Goal: Information Seeking & Learning: Compare options

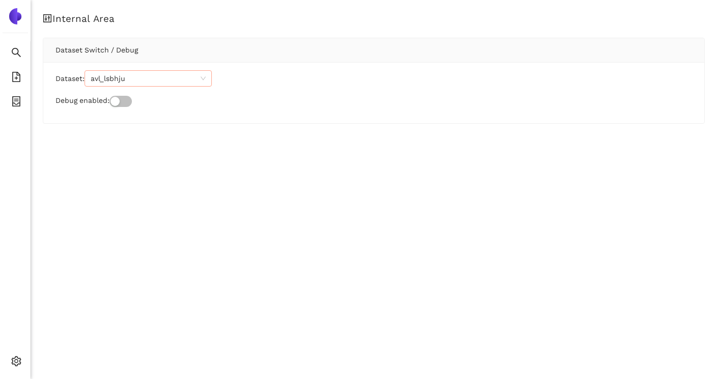
click at [120, 81] on span "avl_lsbhju" at bounding box center [148, 78] width 115 height 15
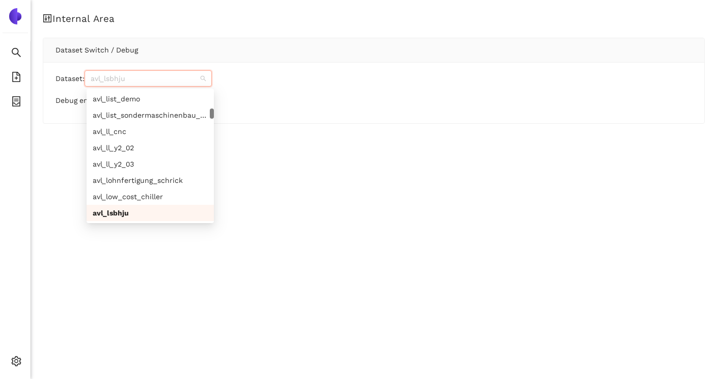
paste input "zeiss_nenciq"
type input "zeiss_nenciq"
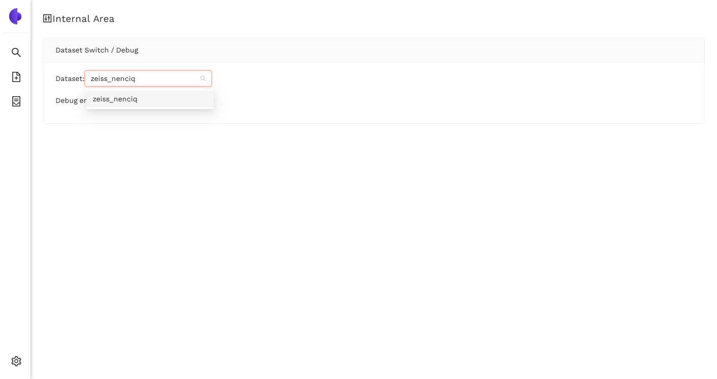
click at [121, 96] on div "zeiss_nenciq" at bounding box center [150, 98] width 115 height 11
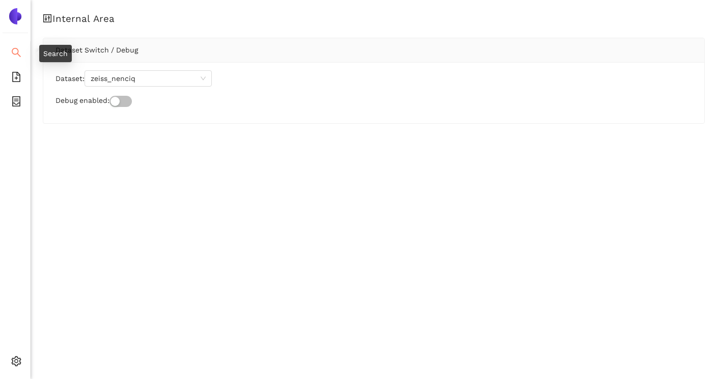
click at [17, 57] on span "search" at bounding box center [16, 54] width 10 height 20
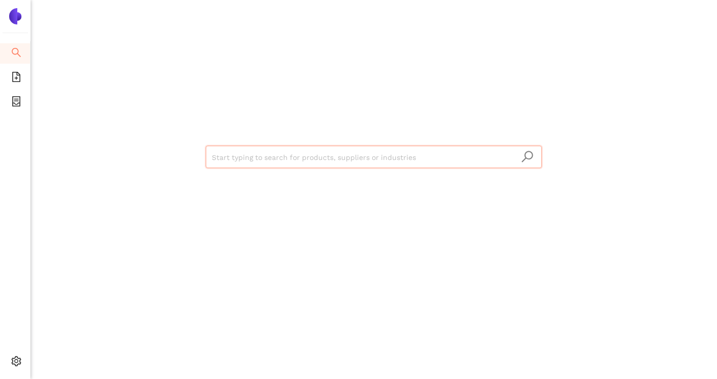
click at [267, 155] on input "search" at bounding box center [374, 157] width 324 height 22
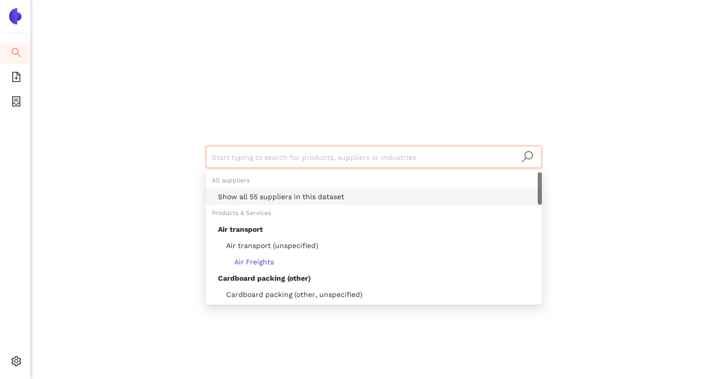
click at [264, 195] on div "Show all 55 suppliers in this dataset" at bounding box center [377, 196] width 318 height 11
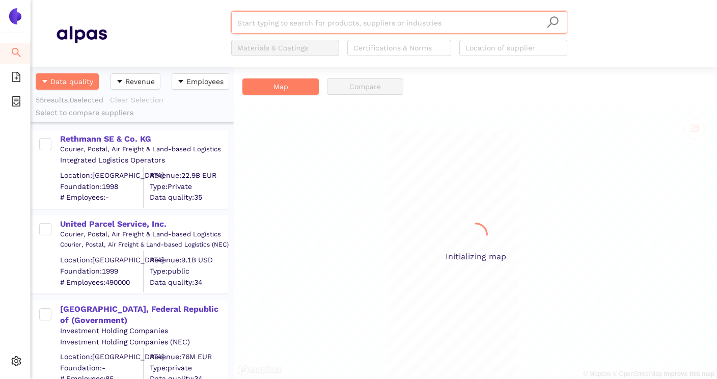
scroll to position [311, 204]
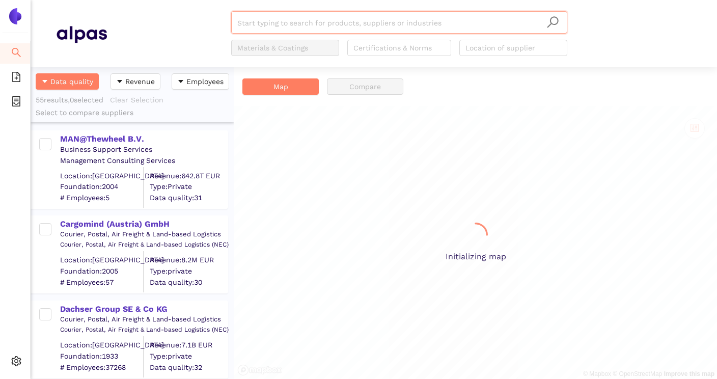
scroll to position [311, 204]
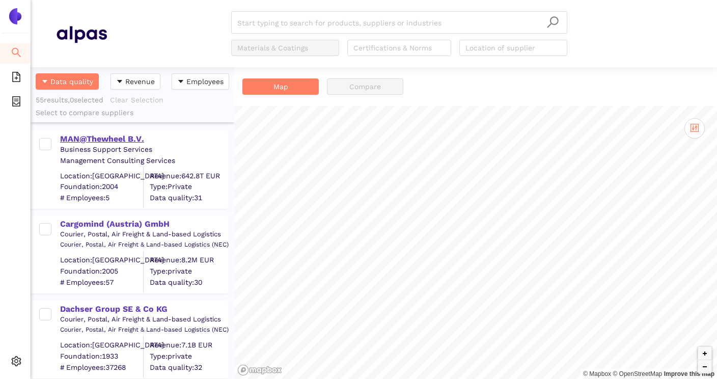
click at [135, 141] on div "MAN@Thewheel B.V." at bounding box center [143, 138] width 167 height 11
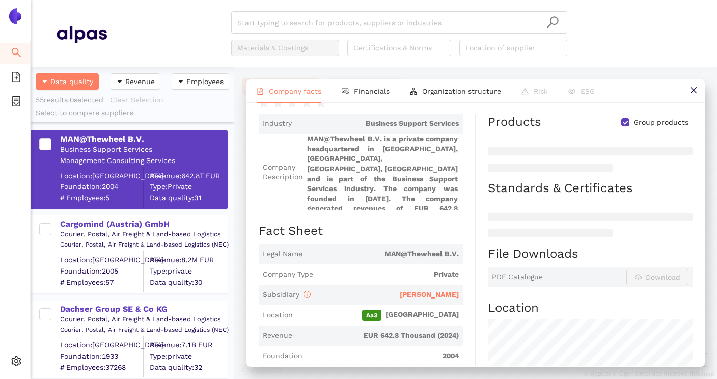
scroll to position [61, 0]
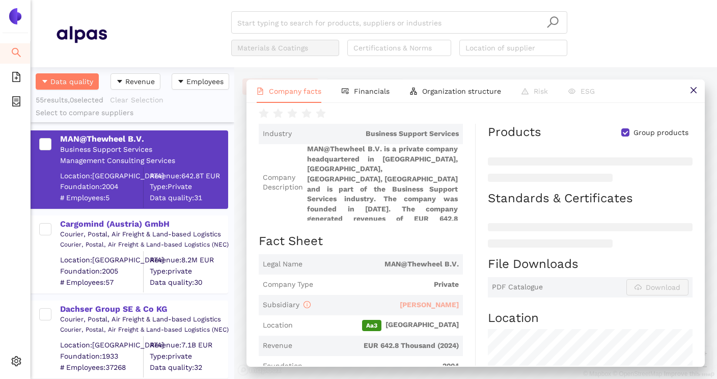
click at [438, 300] on span "[PERSON_NAME]" at bounding box center [428, 304] width 59 height 8
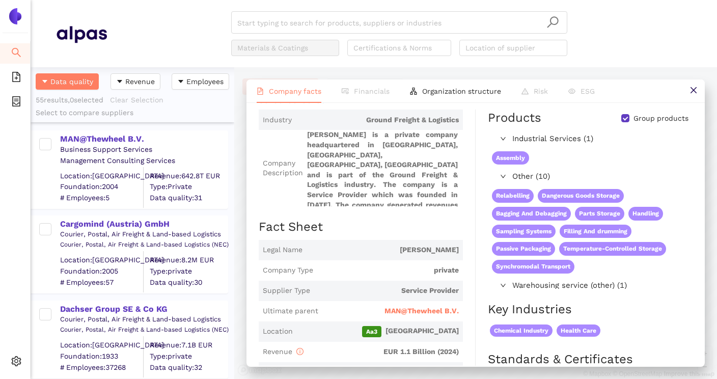
scroll to position [89, 0]
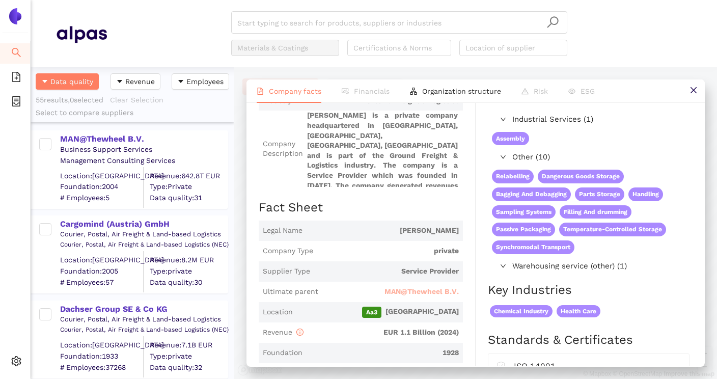
click at [439, 289] on span "MAN@Thewheel B.V." at bounding box center [421, 292] width 74 height 10
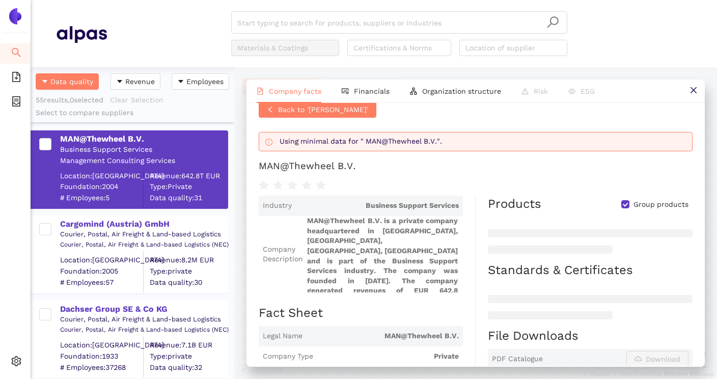
scroll to position [9, 0]
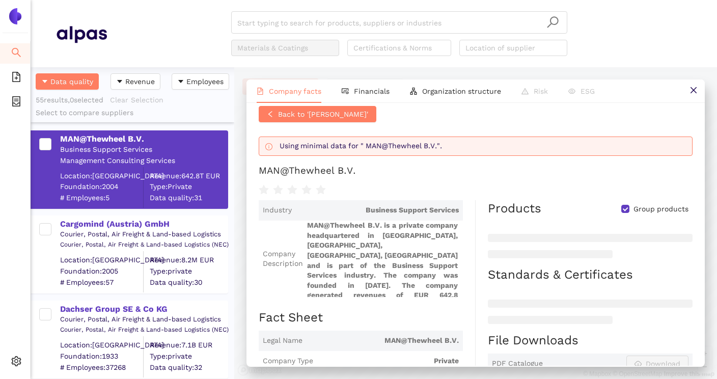
drag, startPoint x: 260, startPoint y: 168, endPoint x: 358, endPoint y: 168, distance: 98.7
click at [359, 168] on h1 "MAN@Thewheel B.V." at bounding box center [476, 170] width 434 height 13
copy div "MAN@Thewheel B.V."
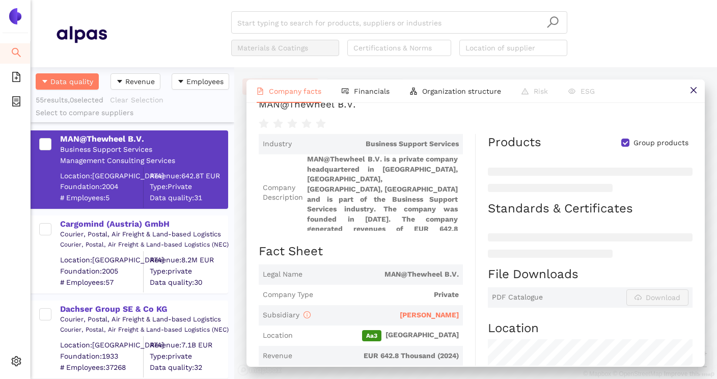
scroll to position [27, 0]
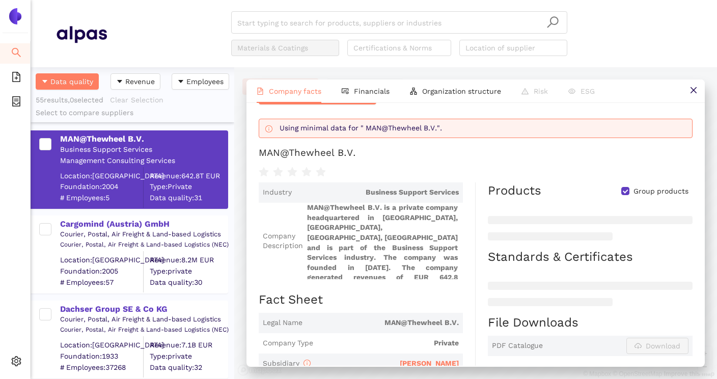
copy div "MAN@Thewheel B.V."
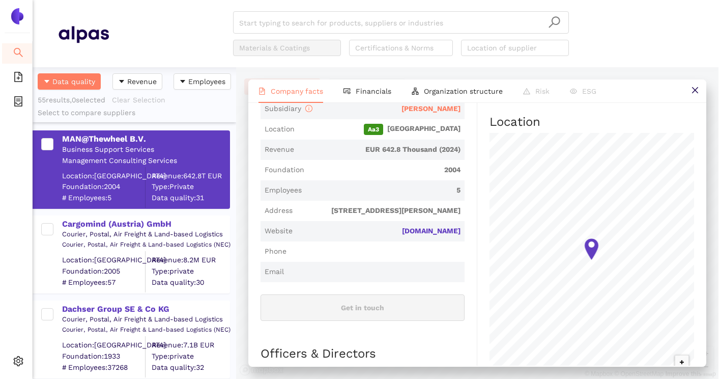
scroll to position [283, 0]
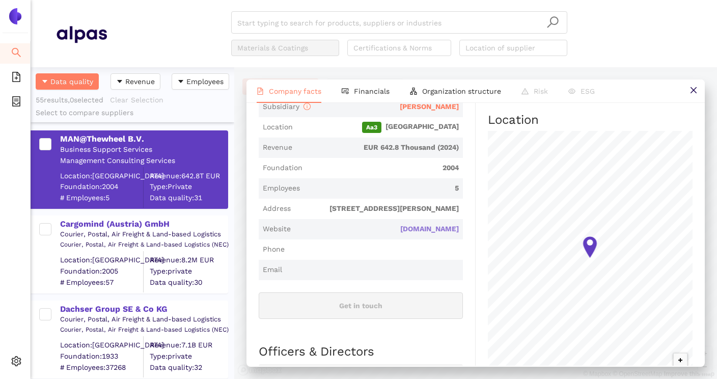
click at [0, 0] on link "[DOMAIN_NAME]" at bounding box center [0, 0] width 0 height 0
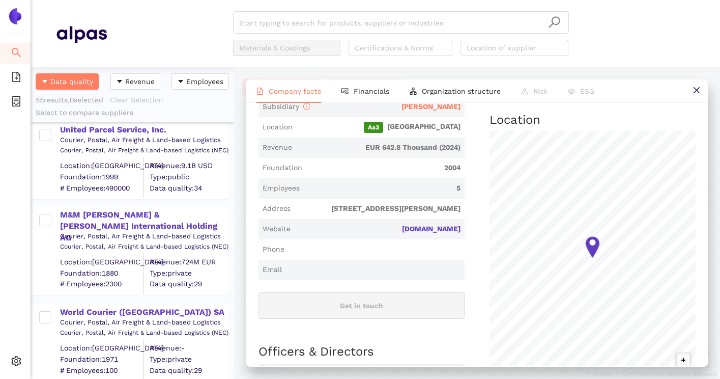
scroll to position [957, 0]
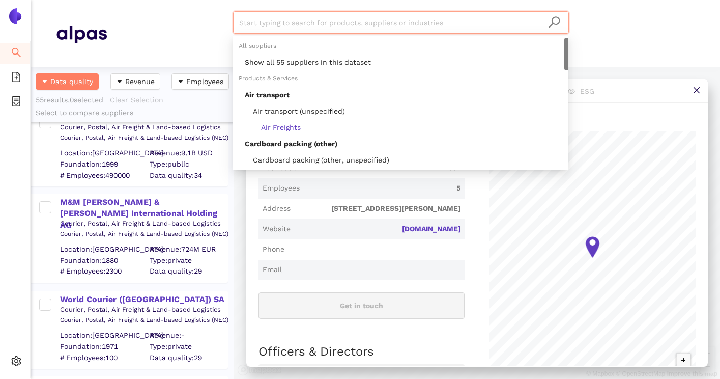
click at [304, 27] on input "search" at bounding box center [401, 23] width 324 height 22
paste input "Rethmann SE & Co. KG"
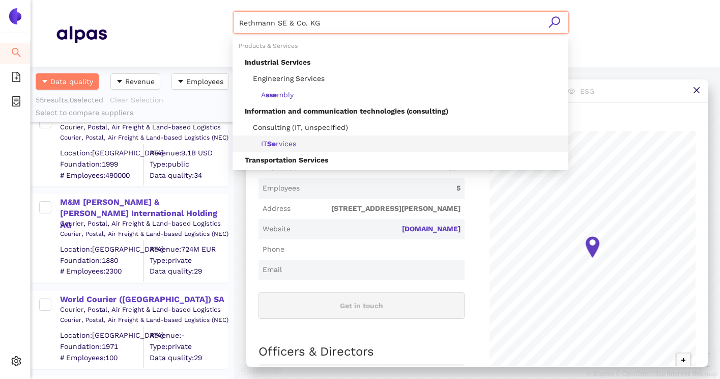
scroll to position [114, 0]
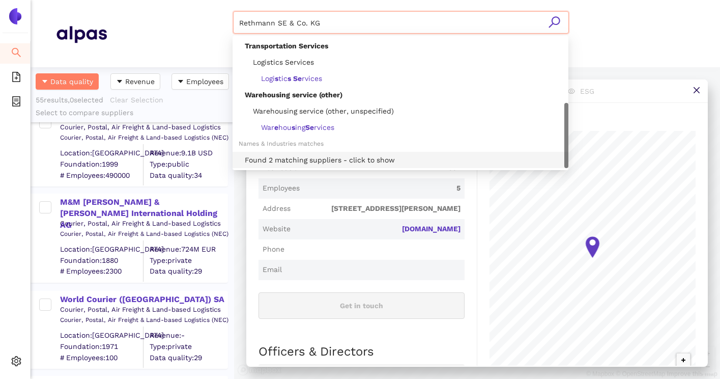
click at [298, 158] on div "Found 2 matching suppliers - click to show" at bounding box center [404, 159] width 318 height 11
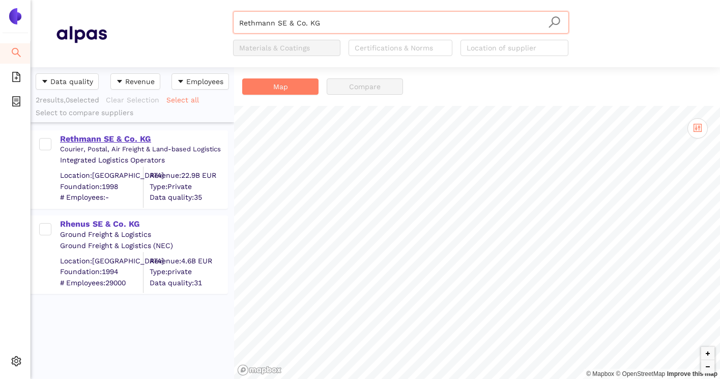
click at [126, 141] on div "Rethmann SE & Co. KG" at bounding box center [143, 138] width 167 height 11
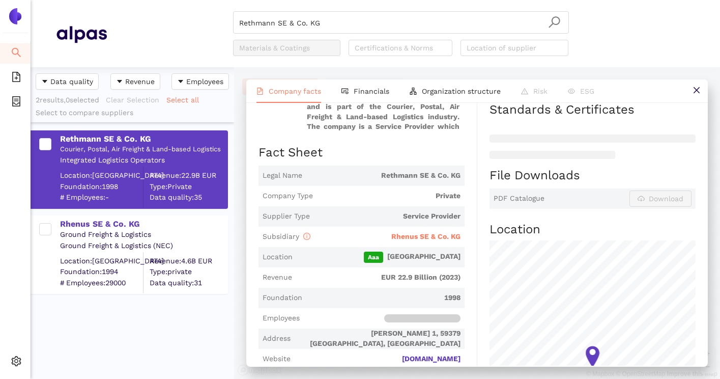
scroll to position [154, 0]
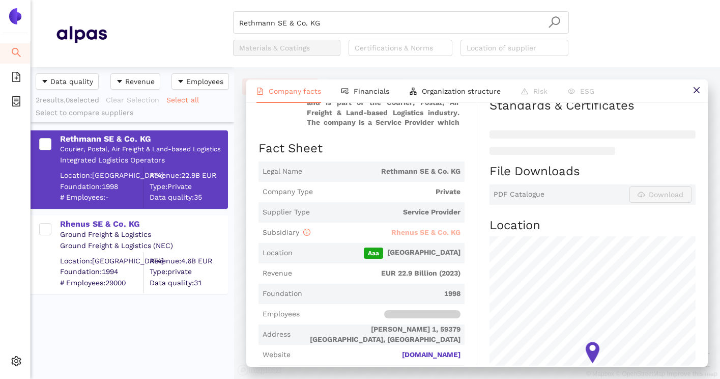
click at [407, 234] on span "Rhenus SE & Co. KG" at bounding box center [425, 232] width 69 height 8
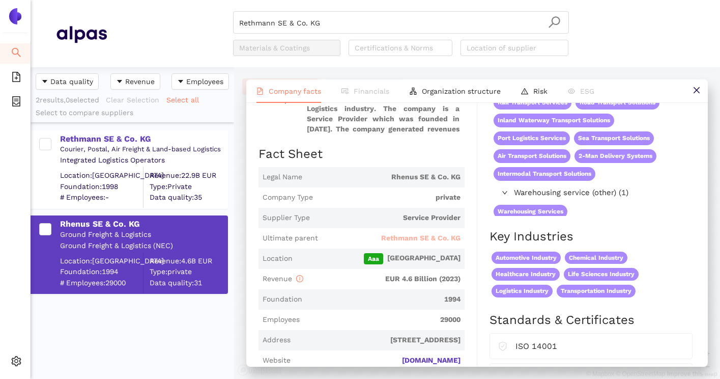
scroll to position [144, 0]
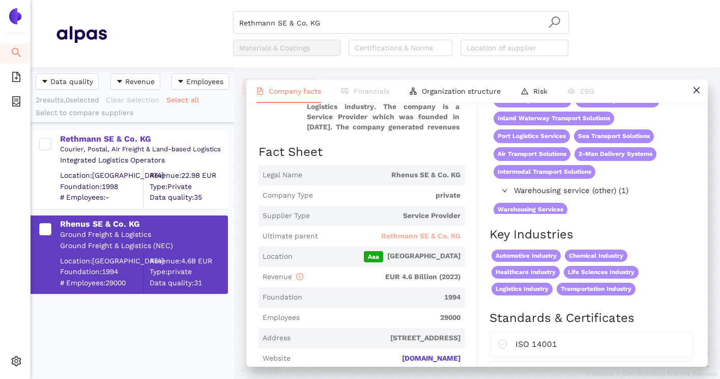
click at [427, 235] on span "Rethmann SE & Co. KG" at bounding box center [420, 236] width 79 height 10
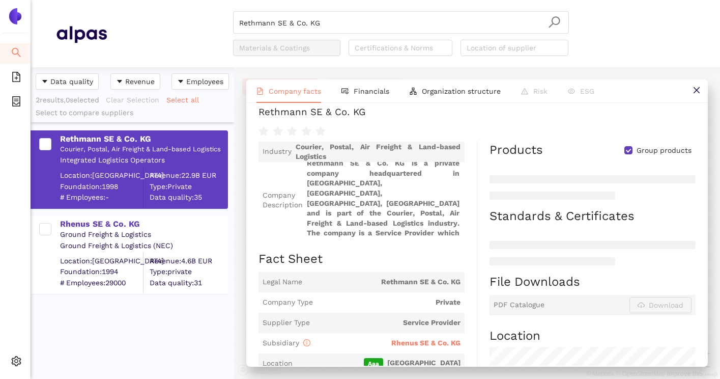
scroll to position [0, 0]
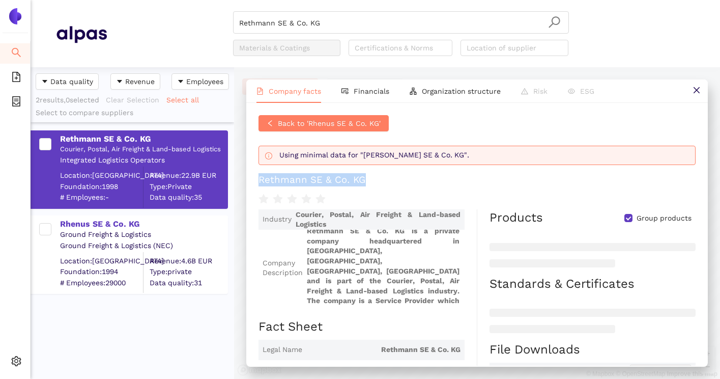
drag, startPoint x: 258, startPoint y: 182, endPoint x: 374, endPoint y: 178, distance: 116.6
click at [374, 178] on div "Back to 'Rhenus SE & Co. KG' Using minimal data for "Rethmann SE & Co. KG". Ret…" at bounding box center [477, 234] width 462 height 263
copy div "Rethmann SE & Co. KG"
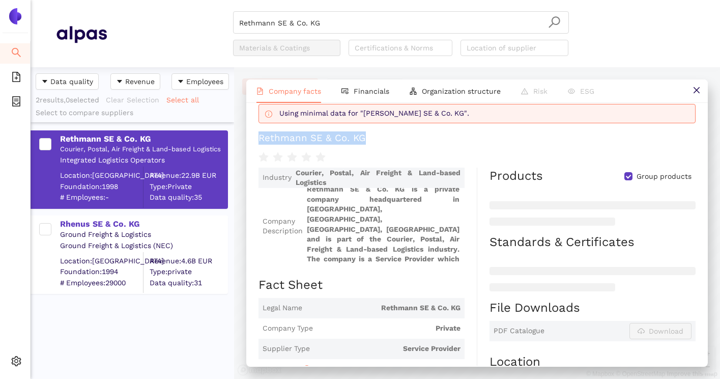
scroll to position [41, 0]
copy div "Rethmann SE & Co. KG"
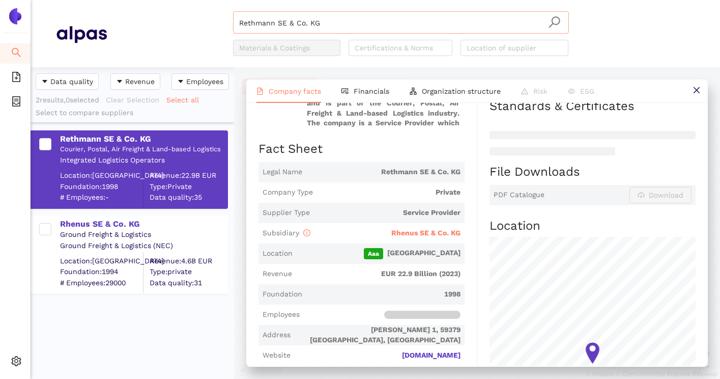
scroll to position [81, 0]
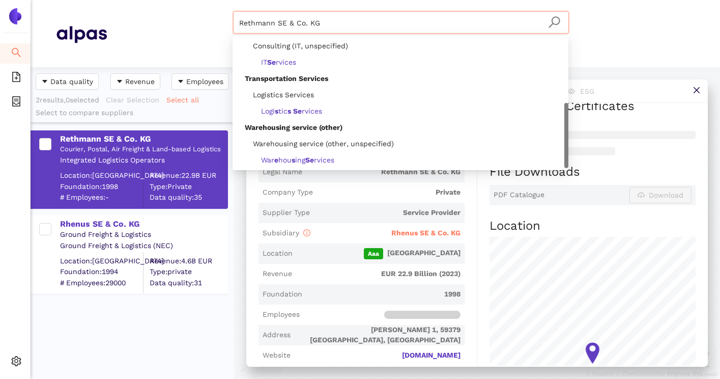
drag, startPoint x: 393, startPoint y: 29, endPoint x: 237, endPoint y: 23, distance: 156.9
click at [237, 23] on div "Rethmann SE & Co. KG" at bounding box center [401, 22] width 336 height 22
paste input "Noatum Holdings SL"
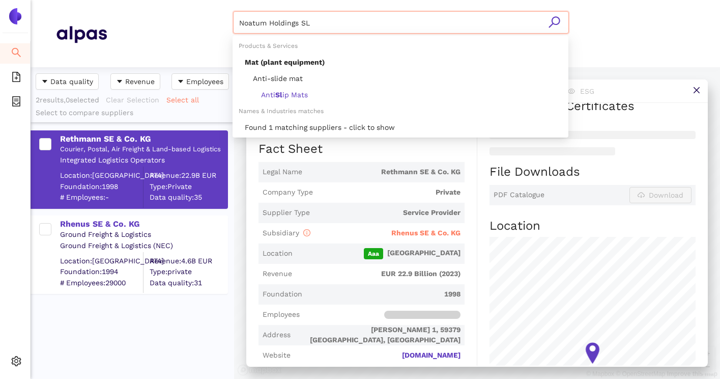
scroll to position [0, 0]
click at [298, 127] on div "Found 1 matching suppliers - click to show" at bounding box center [404, 127] width 318 height 11
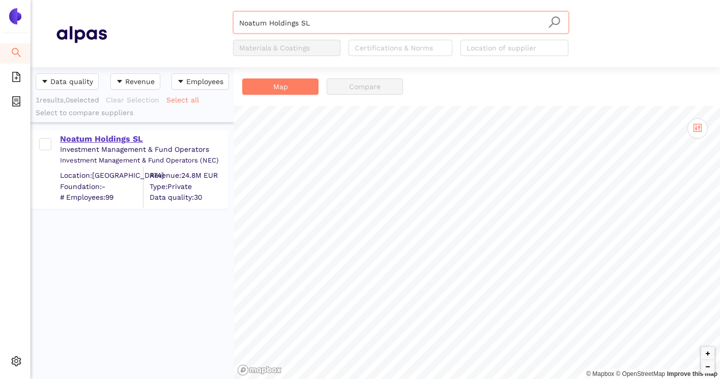
type input "Noatum Holdings SL"
click at [127, 138] on div "Noatum Holdings SL" at bounding box center [143, 138] width 167 height 11
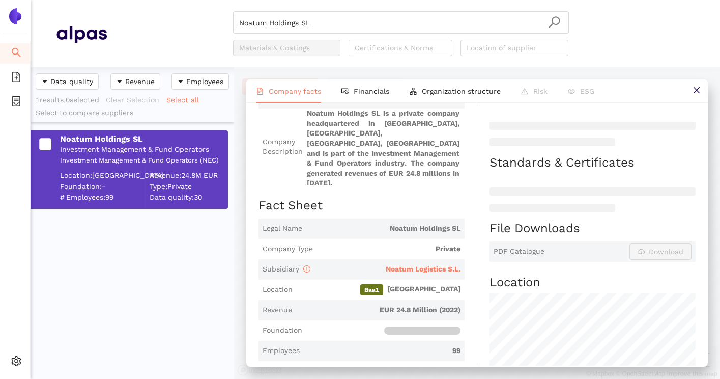
scroll to position [132, 0]
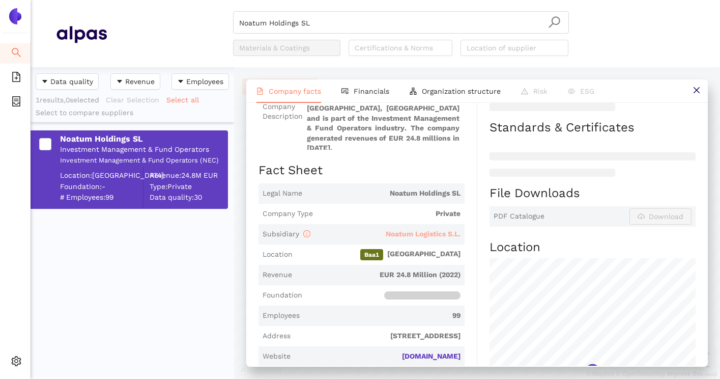
click at [431, 230] on span "Noatum Logistics S.L." at bounding box center [423, 234] width 75 height 8
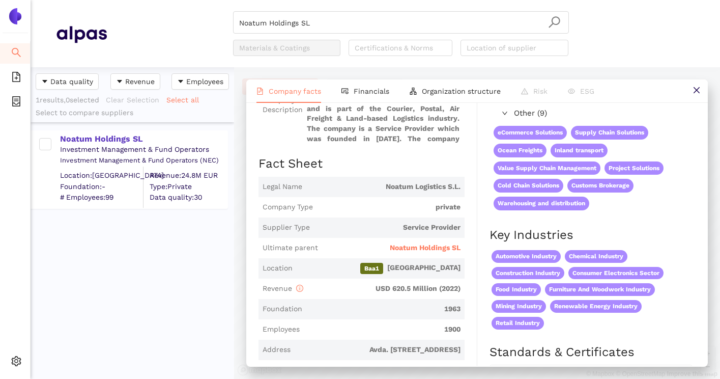
scroll to position [139, 0]
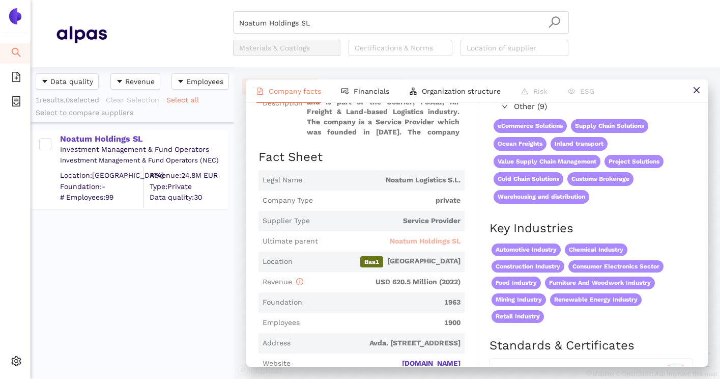
click at [432, 242] on span "Noatum Holdings SL" at bounding box center [425, 241] width 71 height 10
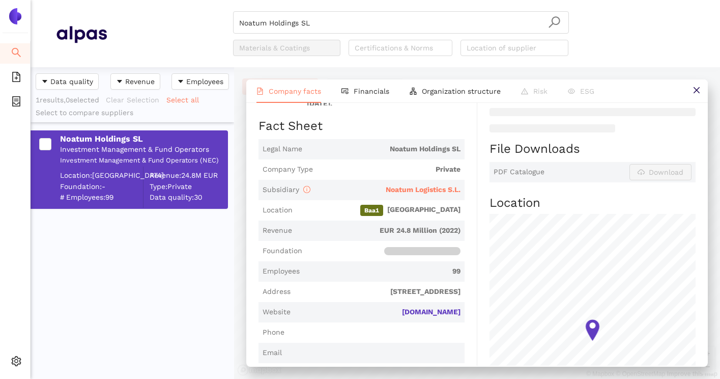
scroll to position [201, 0]
click at [0, 0] on link "[DOMAIN_NAME]" at bounding box center [0, 0] width 0 height 0
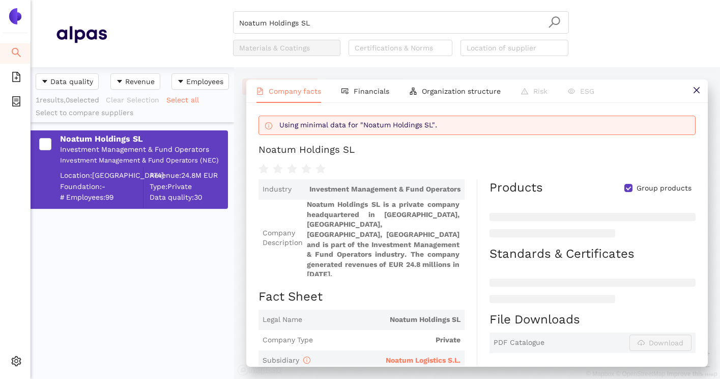
scroll to position [25, 0]
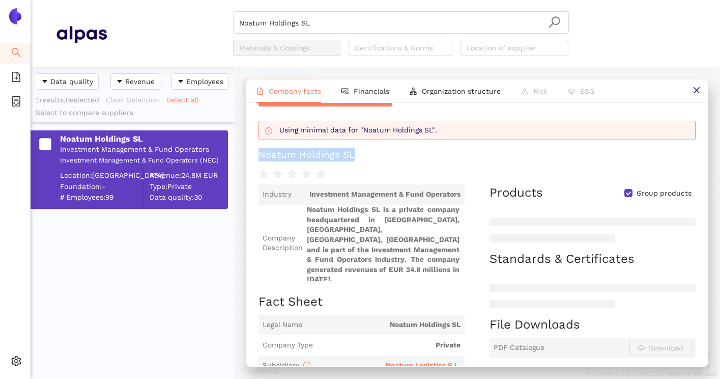
drag, startPoint x: 260, startPoint y: 156, endPoint x: 365, endPoint y: 156, distance: 104.8
click at [365, 156] on h1 "Noatum Holdings SL" at bounding box center [477, 154] width 437 height 13
copy div "Noatum Holdings SL"
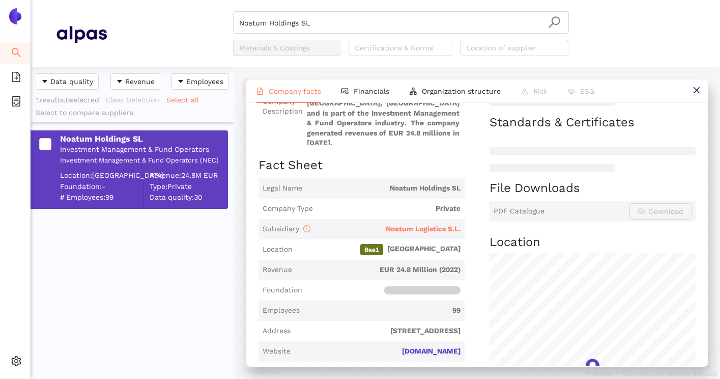
scroll to position [165, 0]
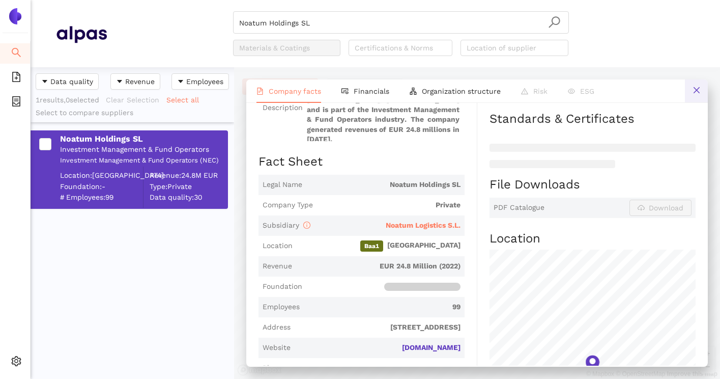
click at [697, 93] on icon "close" at bounding box center [697, 90] width 8 height 8
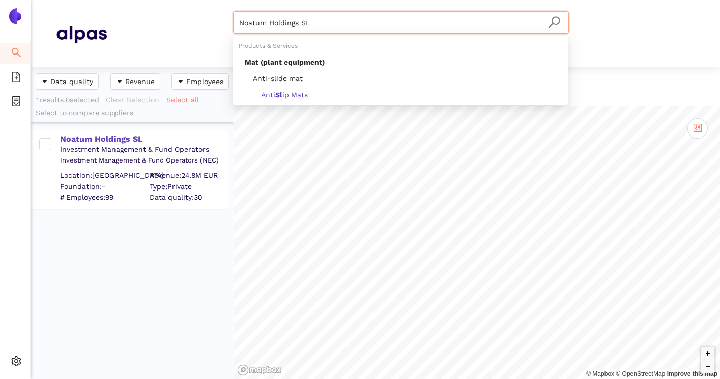
drag, startPoint x: 367, startPoint y: 24, endPoint x: 235, endPoint y: 26, distance: 131.8
click at [235, 26] on div "Noatum Holdings SL" at bounding box center [401, 22] width 336 height 22
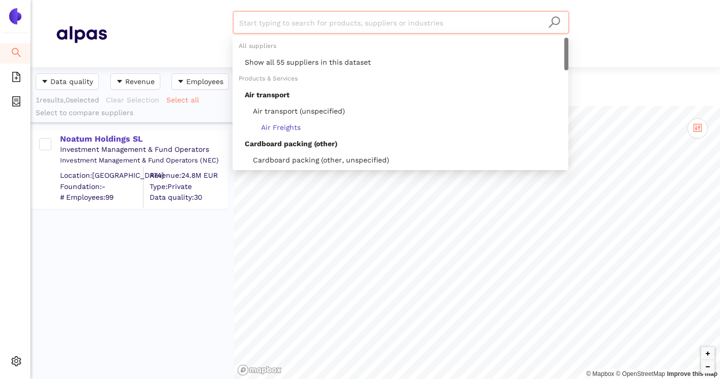
click at [173, 41] on div "Start typing to search for products, suppliers or industries Materials & Coatin…" at bounding box center [401, 33] width 588 height 45
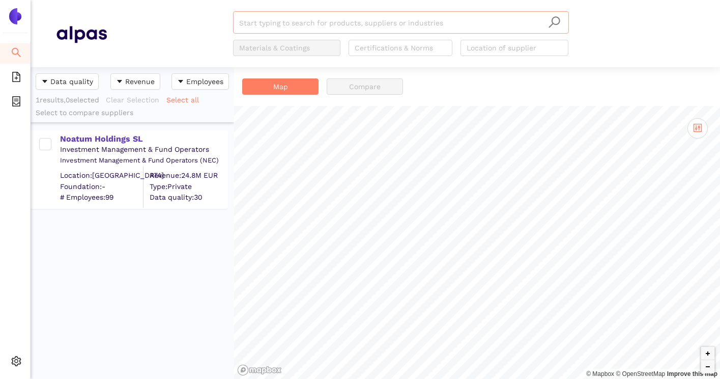
click at [298, 22] on input "search" at bounding box center [401, 23] width 324 height 22
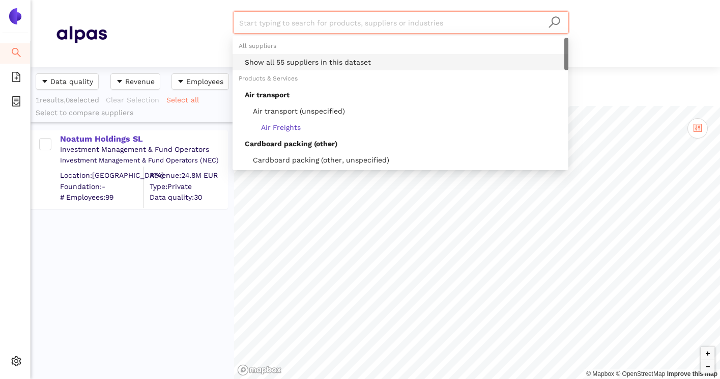
click at [286, 58] on div "Show all 55 suppliers in this dataset" at bounding box center [404, 61] width 318 height 11
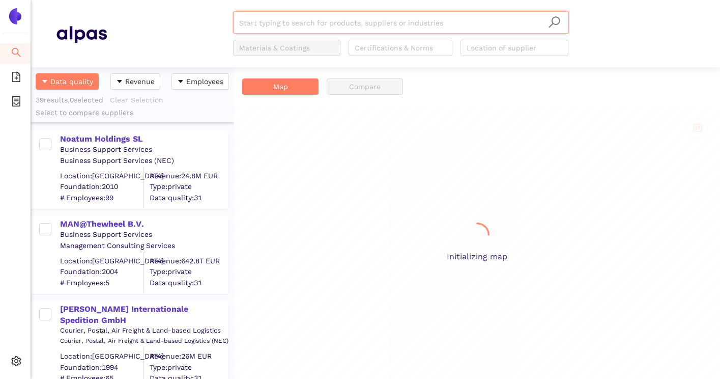
scroll to position [311, 204]
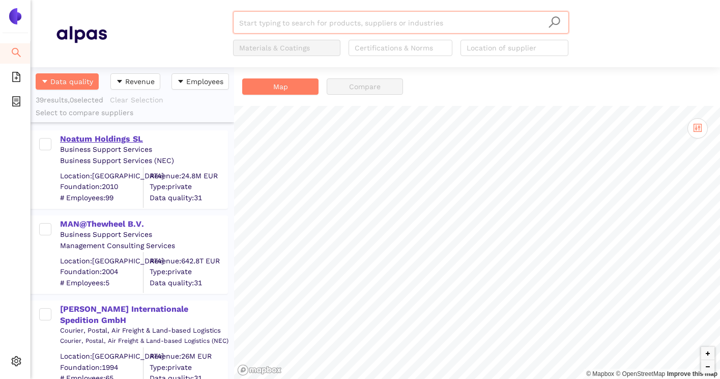
click at [124, 144] on div "Noatum Holdings SL" at bounding box center [143, 138] width 167 height 11
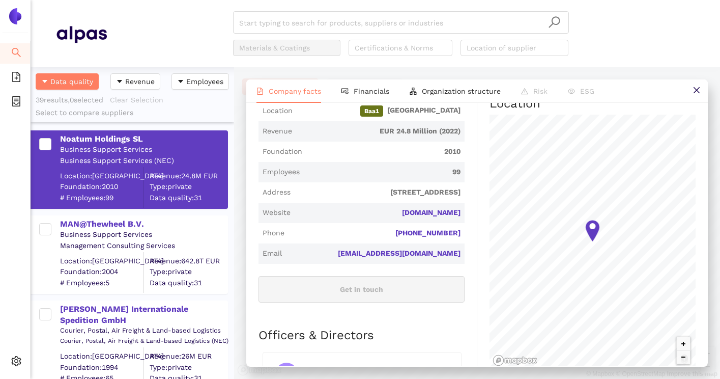
scroll to position [289, 0]
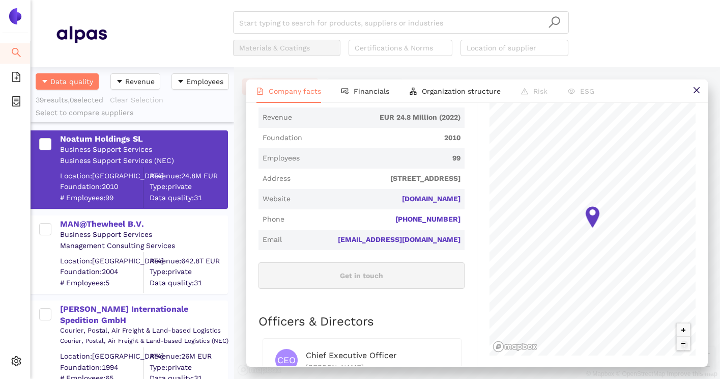
click at [127, 230] on div "Business Support Services" at bounding box center [143, 235] width 167 height 10
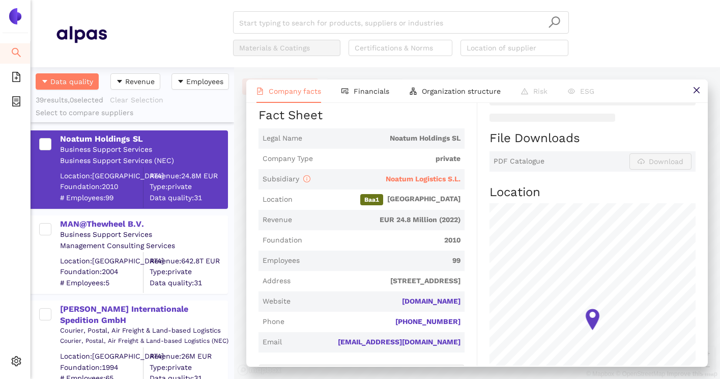
scroll to position [177, 0]
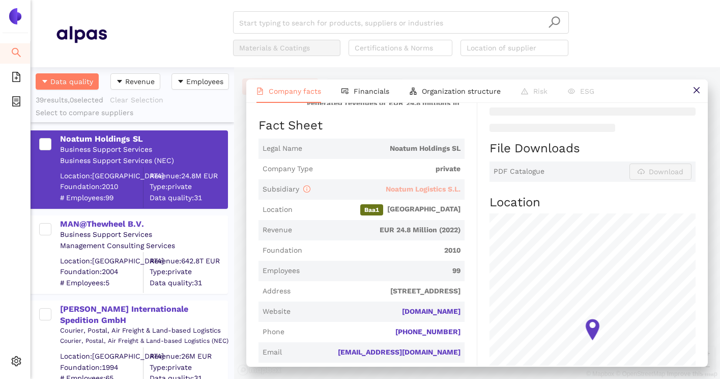
click at [415, 185] on span "Noatum Logistics S.L." at bounding box center [423, 189] width 75 height 8
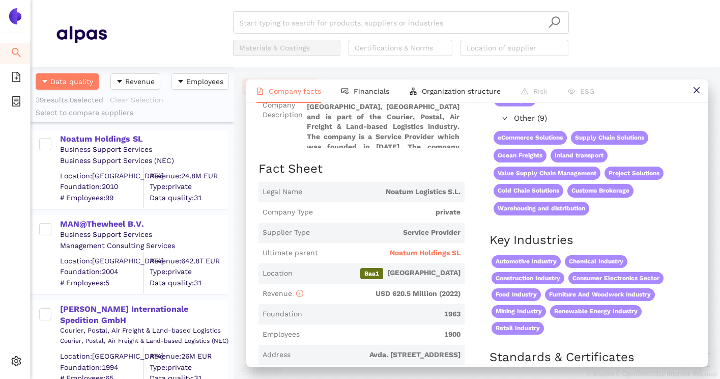
scroll to position [167, 0]
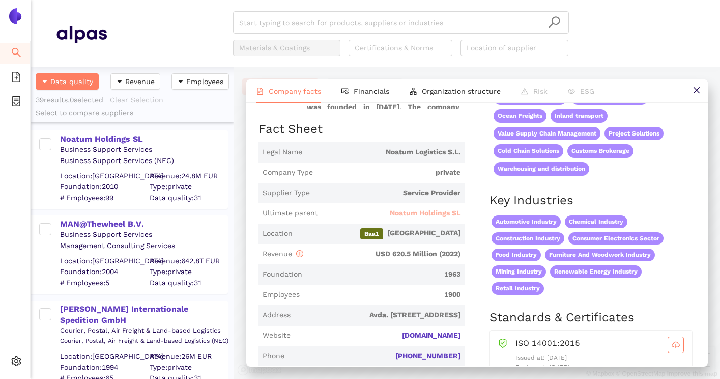
click at [420, 212] on span "Noatum Holdings SL" at bounding box center [425, 213] width 71 height 10
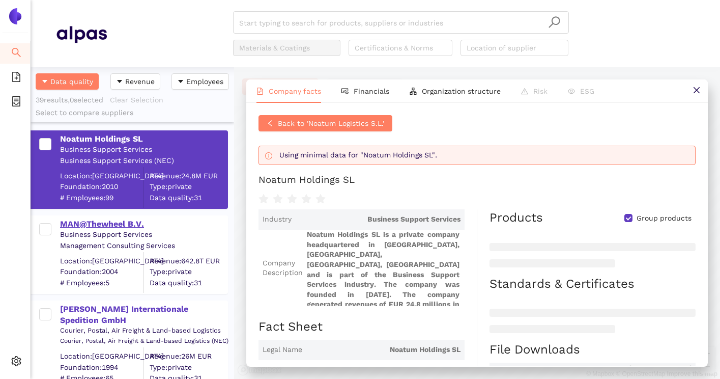
click at [133, 226] on div "MAN@Thewheel B.V." at bounding box center [143, 223] width 167 height 11
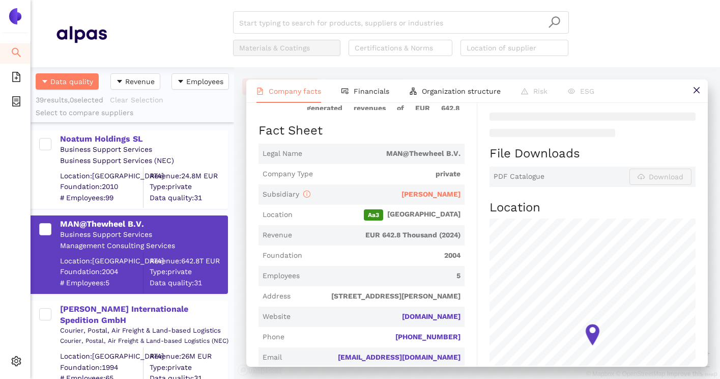
scroll to position [174, 0]
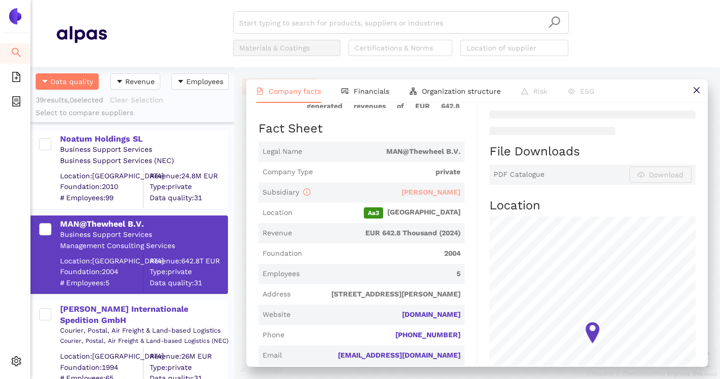
click at [449, 188] on span "[PERSON_NAME]" at bounding box center [431, 192] width 59 height 8
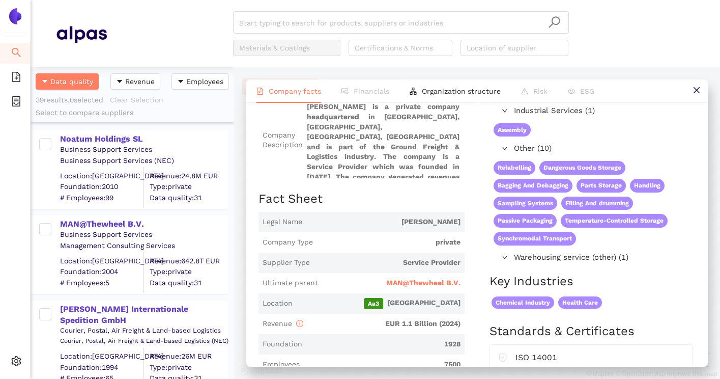
scroll to position [102, 0]
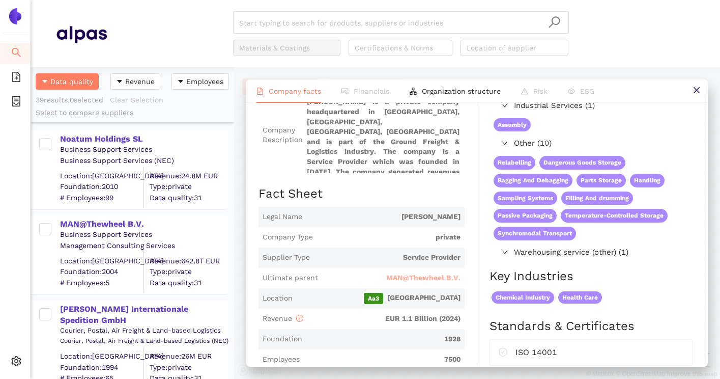
click at [428, 273] on span "MAN@Thewheel B.V." at bounding box center [423, 278] width 74 height 10
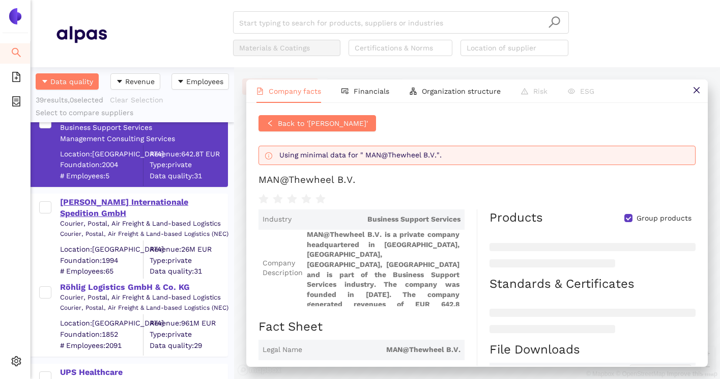
scroll to position [117, 0]
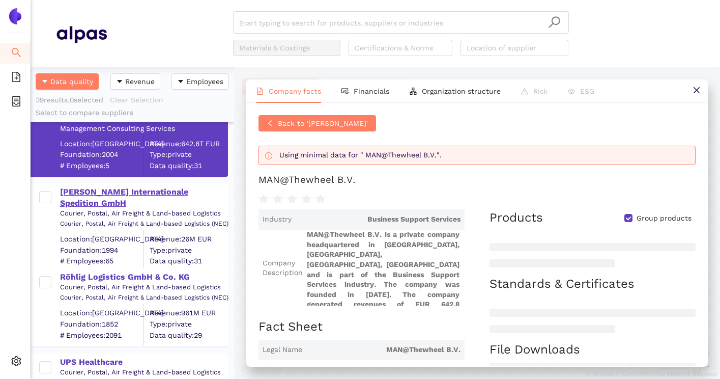
click at [163, 193] on div "[PERSON_NAME] Internationale Spedition GmbH" at bounding box center [143, 197] width 167 height 23
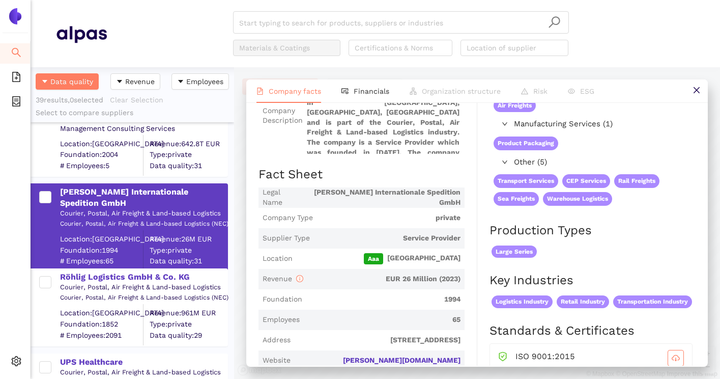
scroll to position [120, 0]
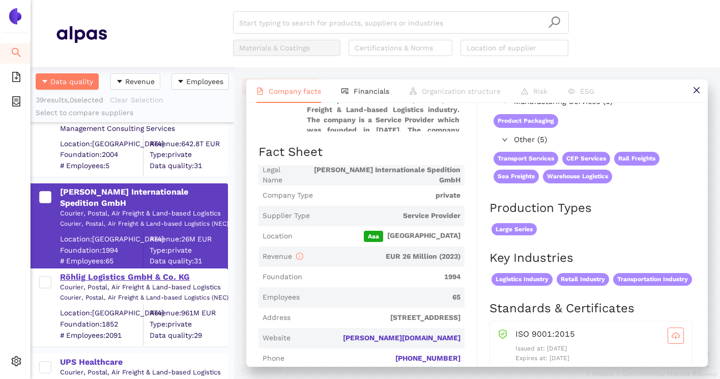
click at [166, 272] on div "Röhlig Logistics GmbH & Co. KG" at bounding box center [143, 276] width 167 height 11
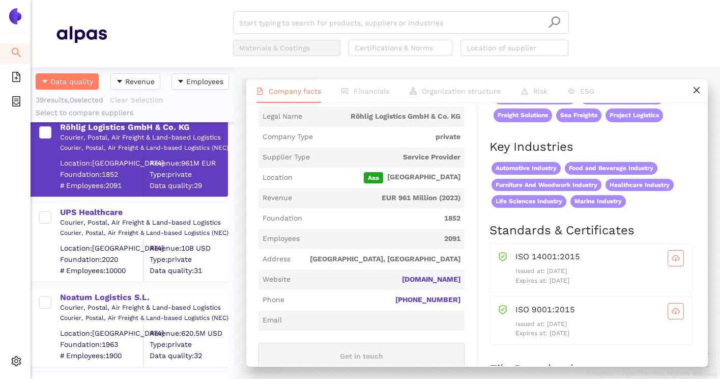
scroll to position [280, 0]
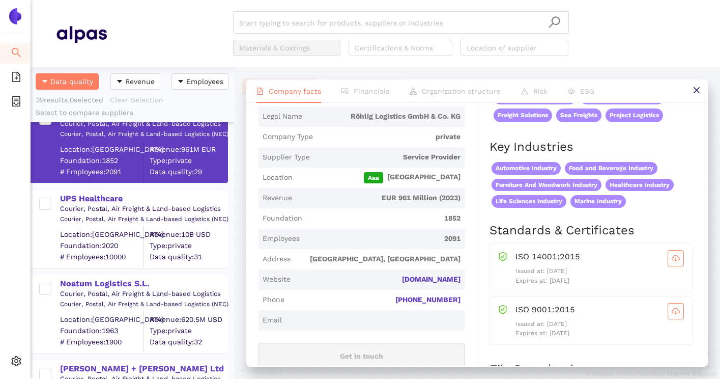
click at [102, 198] on div "UPS Healthcare" at bounding box center [143, 198] width 167 height 11
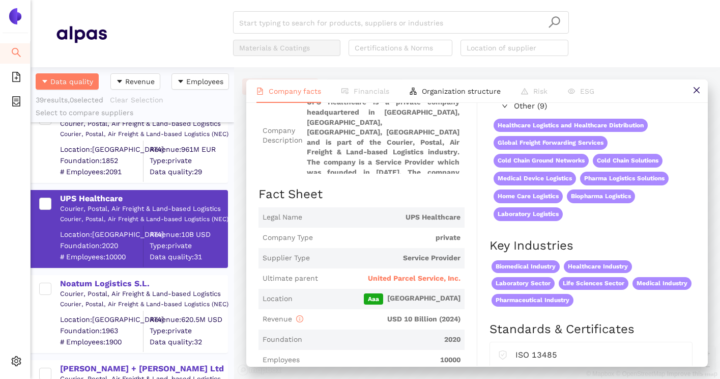
scroll to position [82, 0]
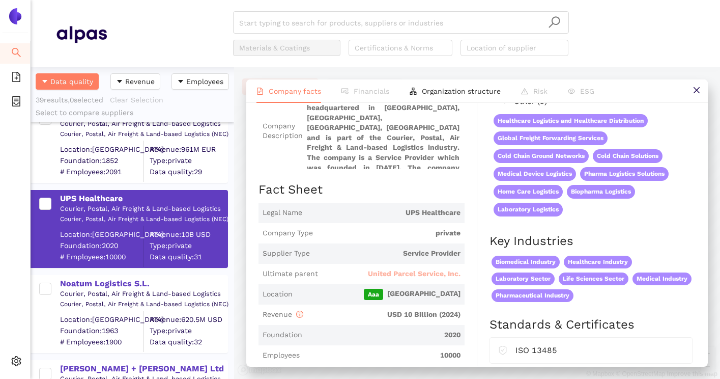
click at [413, 272] on span "United Parcel Service, Inc." at bounding box center [414, 274] width 93 height 10
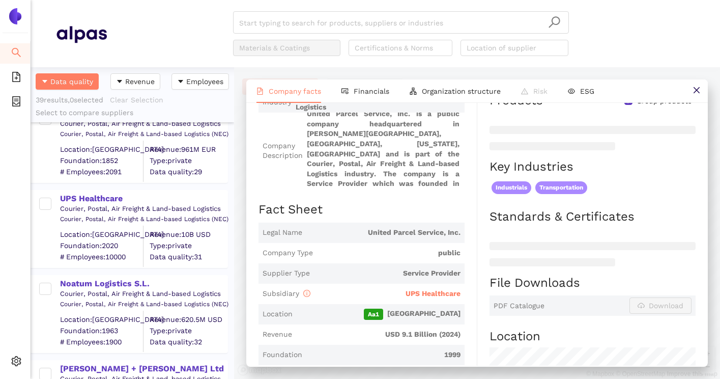
scroll to position [120, 0]
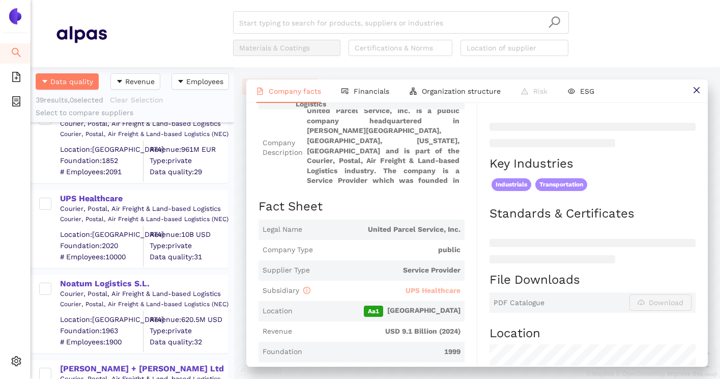
click at [431, 291] on span "UPS Healthcare" at bounding box center [433, 290] width 55 height 8
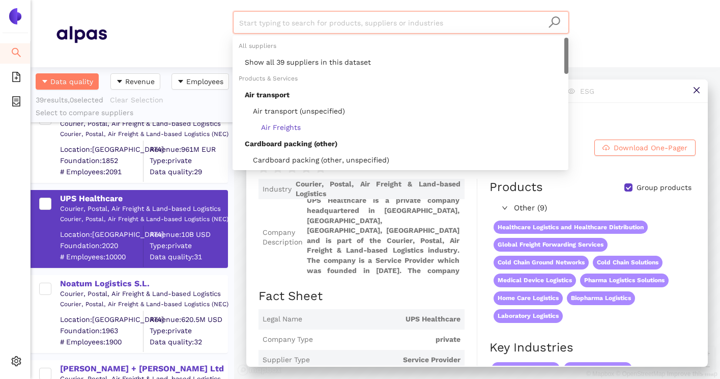
click at [299, 21] on input "search" at bounding box center [401, 23] width 324 height 22
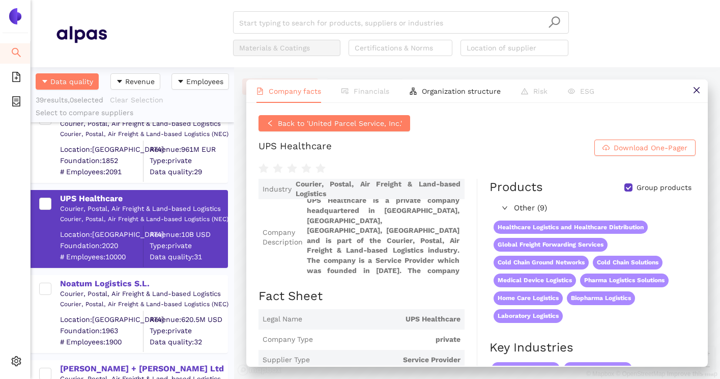
click at [193, 35] on div "Start typing to search for products, suppliers or industries Materials & Coatin…" at bounding box center [401, 33] width 588 height 45
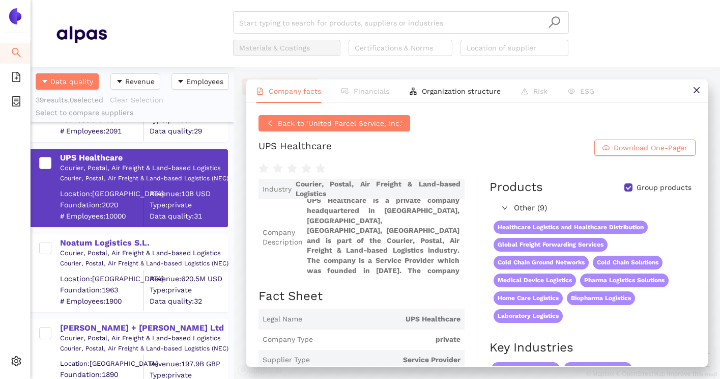
scroll to position [325, 0]
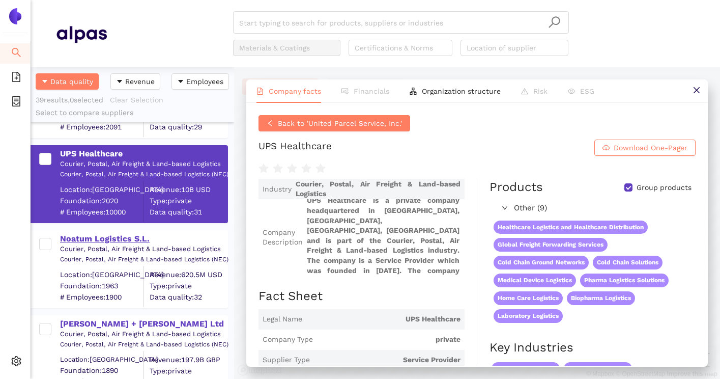
click at [126, 237] on div "Noatum Logistics S.L." at bounding box center [143, 238] width 167 height 11
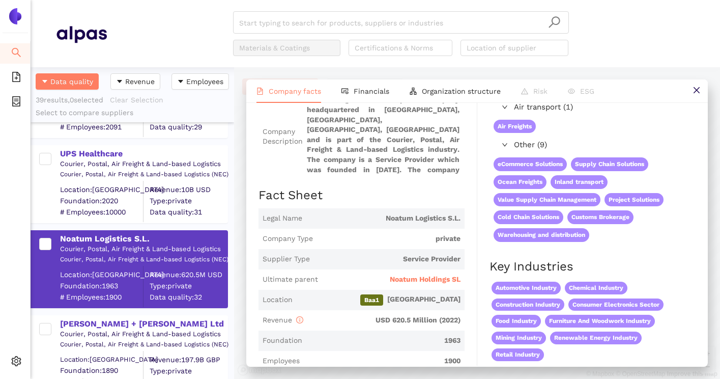
scroll to position [78, 0]
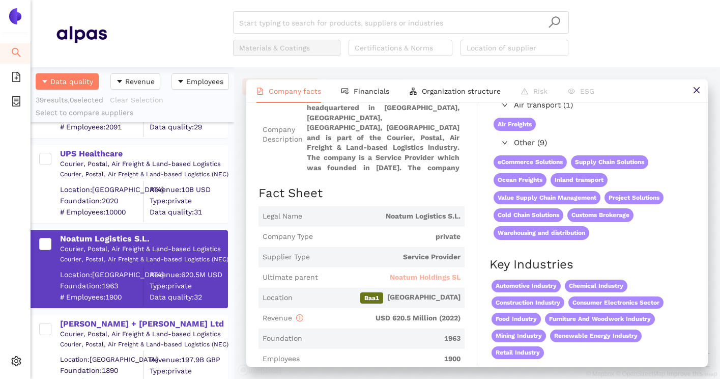
click at [420, 279] on span "Noatum Holdings SL" at bounding box center [425, 277] width 71 height 10
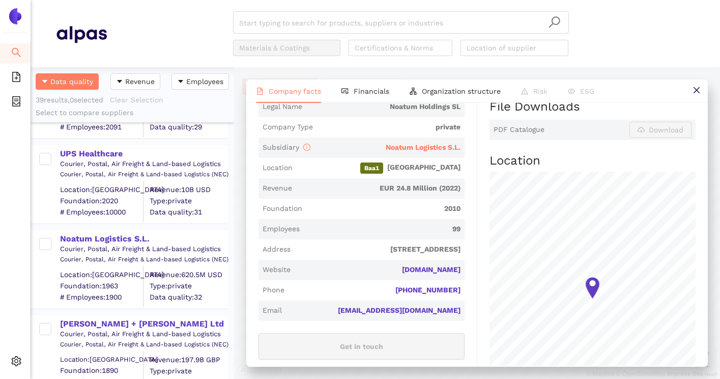
scroll to position [259, 0]
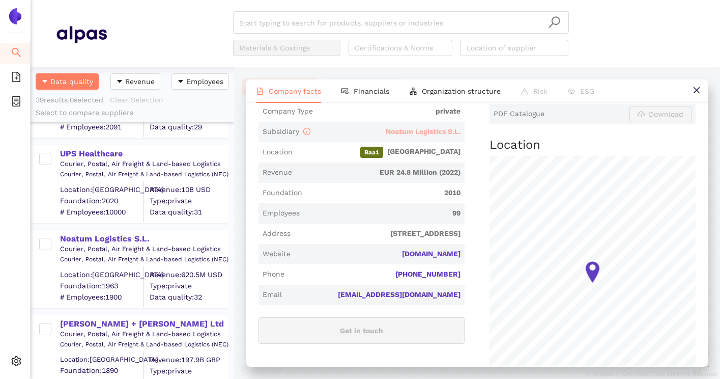
click at [423, 127] on span "Noatum Logistics S.L." at bounding box center [423, 131] width 75 height 8
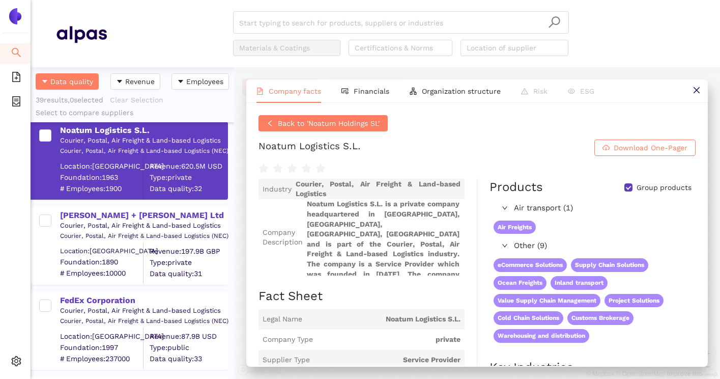
scroll to position [0, 0]
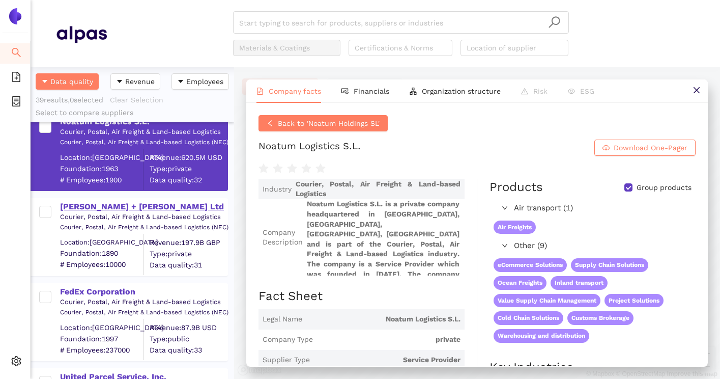
click at [121, 208] on div "[PERSON_NAME] + [PERSON_NAME] Ltd" at bounding box center [143, 206] width 167 height 11
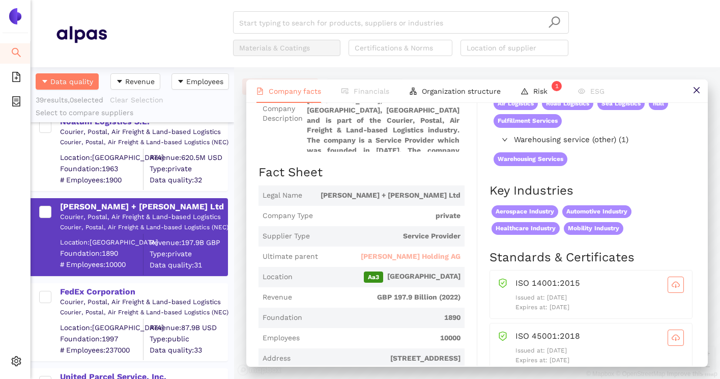
click at [421, 255] on span "[PERSON_NAME] Holding AG" at bounding box center [411, 256] width 100 height 10
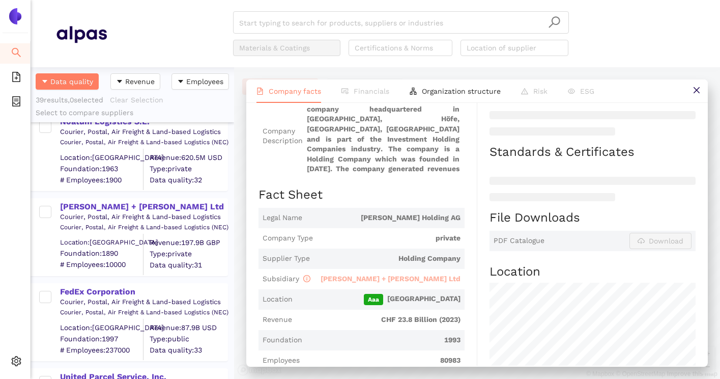
click at [432, 280] on span "[PERSON_NAME] + [PERSON_NAME] Ltd" at bounding box center [391, 278] width 140 height 8
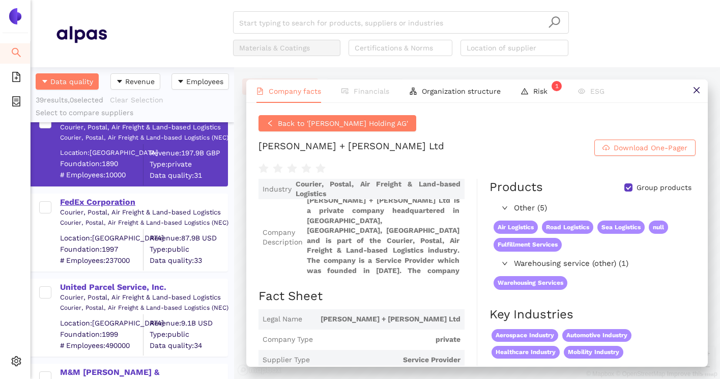
click at [124, 206] on div "FedEx Corporation" at bounding box center [143, 201] width 167 height 11
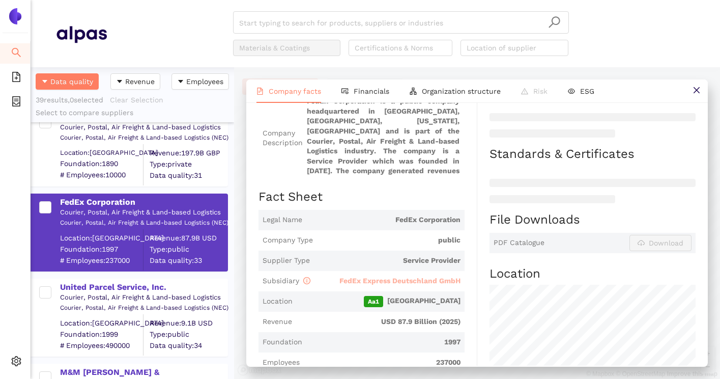
click at [404, 279] on span "FedEx Express Deutschland GmbH" at bounding box center [399, 280] width 121 height 8
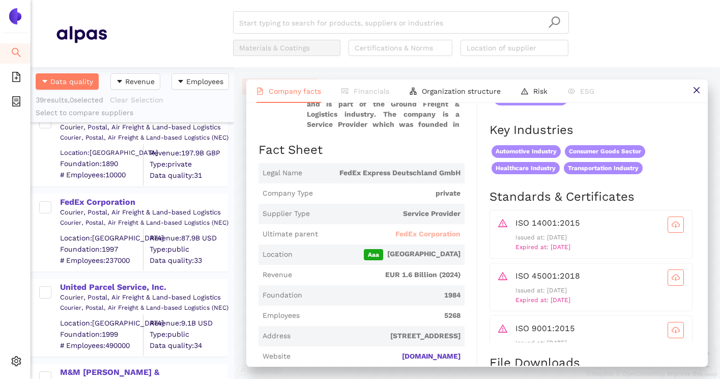
click at [446, 232] on span "FedEx Corporation" at bounding box center [427, 234] width 65 height 10
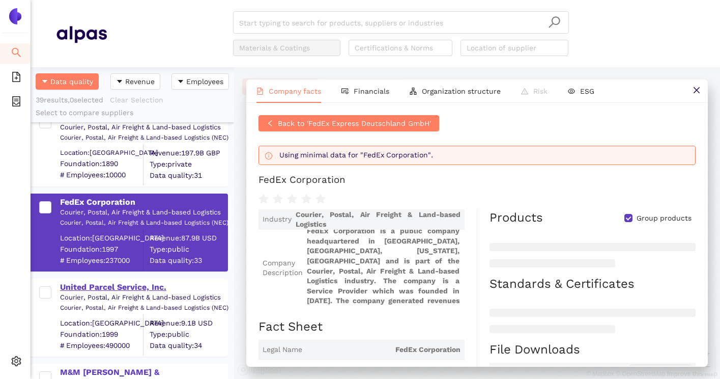
click at [152, 283] on div "United Parcel Service, Inc." at bounding box center [143, 286] width 167 height 11
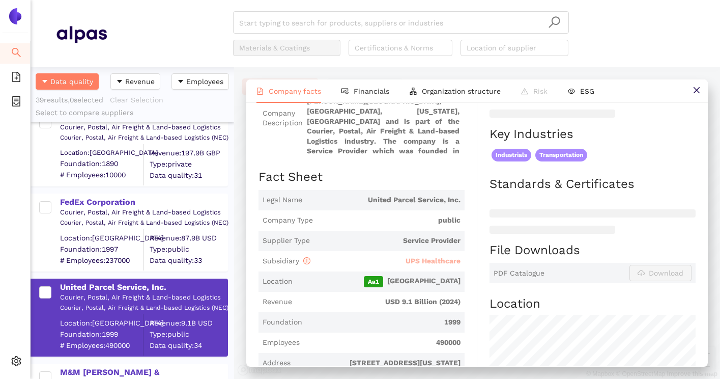
click at [430, 259] on span "UPS Healthcare" at bounding box center [433, 260] width 55 height 8
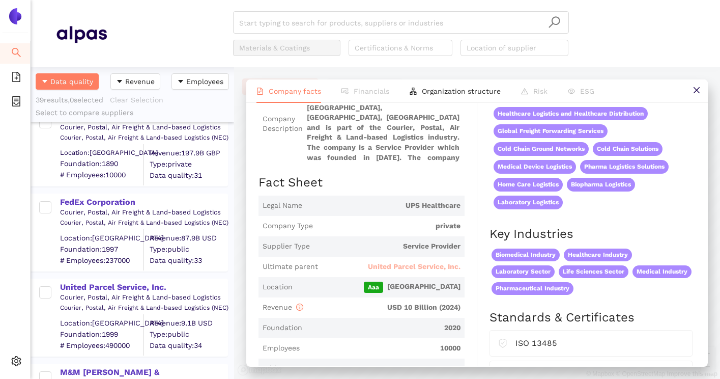
click at [444, 265] on span "United Parcel Service, Inc." at bounding box center [414, 267] width 93 height 10
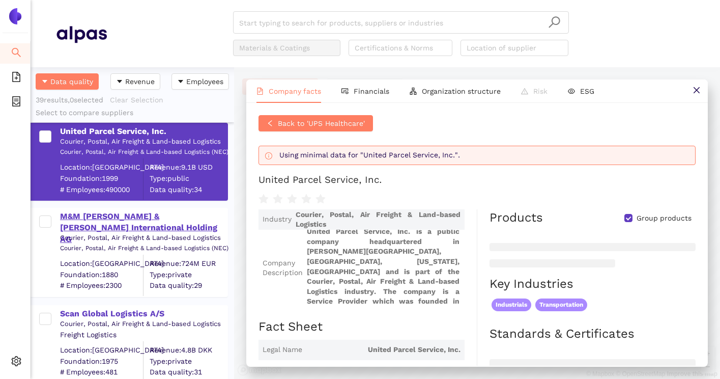
click at [115, 222] on div "M&M [PERSON_NAME] & [PERSON_NAME] International Holding AG" at bounding box center [143, 228] width 167 height 34
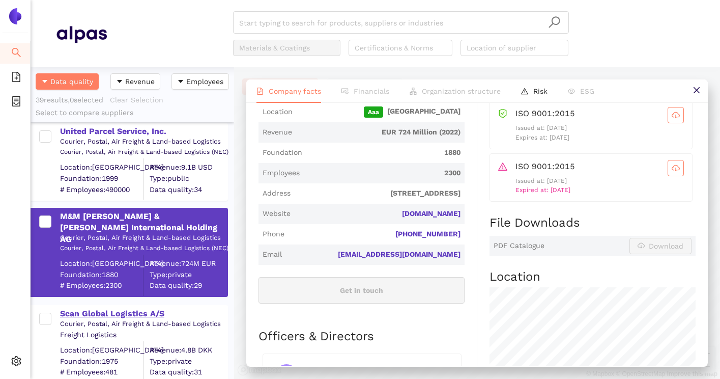
click at [120, 316] on div "Scan Global Logistics A/S" at bounding box center [143, 313] width 167 height 11
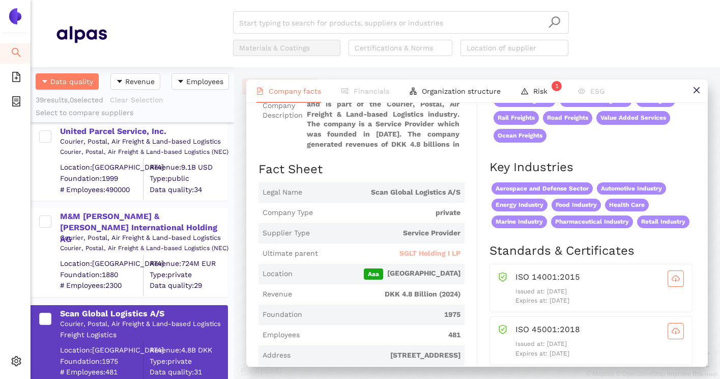
click at [421, 251] on span "SGLT Holding I LP" at bounding box center [429, 253] width 61 height 10
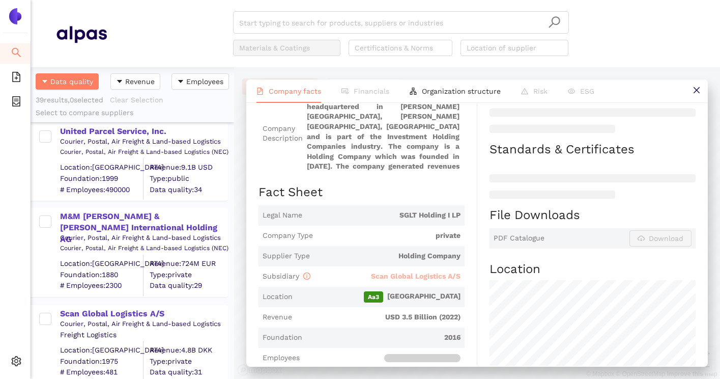
click at [431, 277] on span "Scan Global Logistics A/S" at bounding box center [416, 276] width 90 height 8
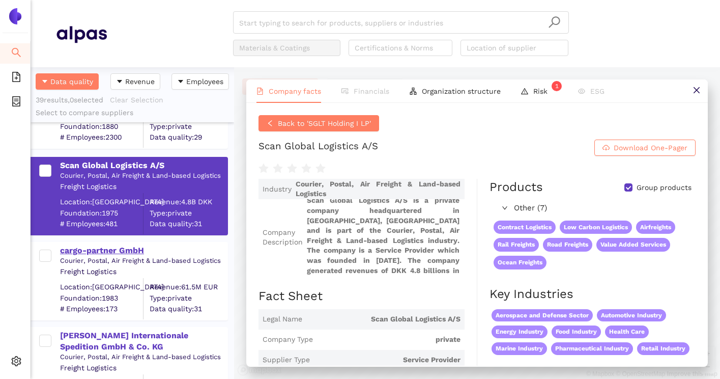
click at [131, 252] on div "cargo-partner GmbH" at bounding box center [143, 250] width 167 height 11
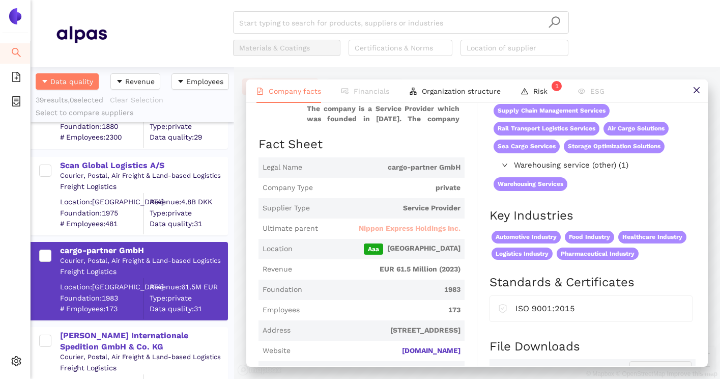
click at [412, 228] on span "Nippon Express Holdings Inc." at bounding box center [410, 228] width 102 height 10
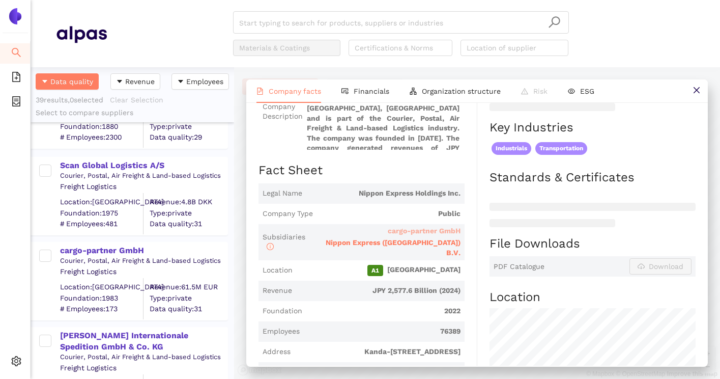
click at [417, 226] on span "cargo-partner GmbH" at bounding box center [424, 230] width 73 height 8
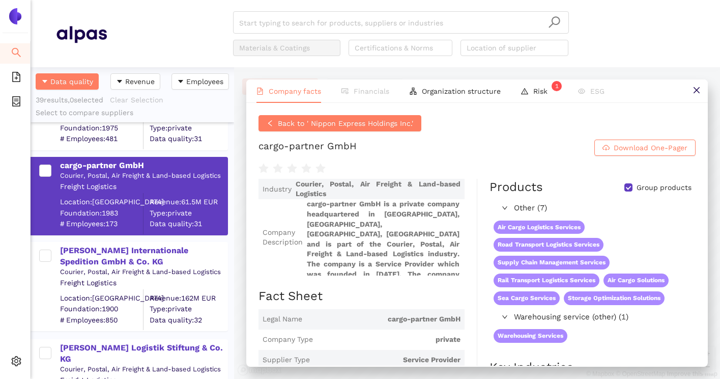
scroll to position [927, 0]
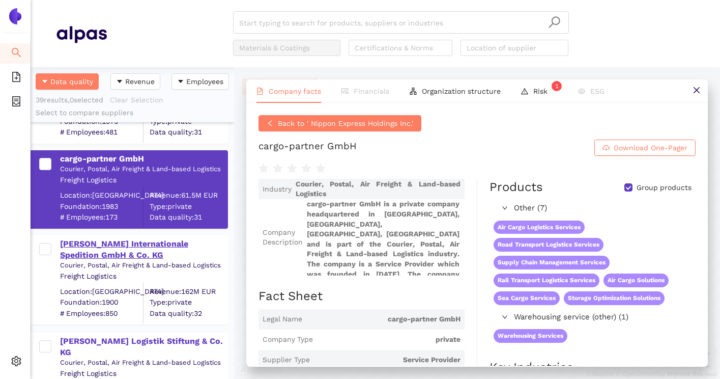
click at [182, 246] on div "[PERSON_NAME] Internationale Spedition GmbH & Co. KG" at bounding box center [143, 249] width 167 height 23
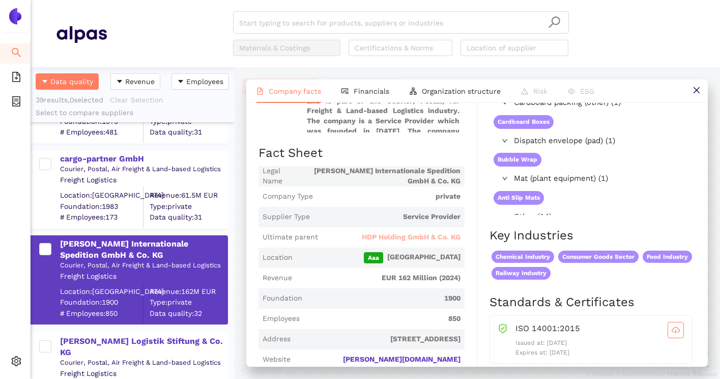
scroll to position [119, 0]
click at [432, 239] on span "HDP Holding GmbH & Co. KG" at bounding box center [411, 237] width 99 height 10
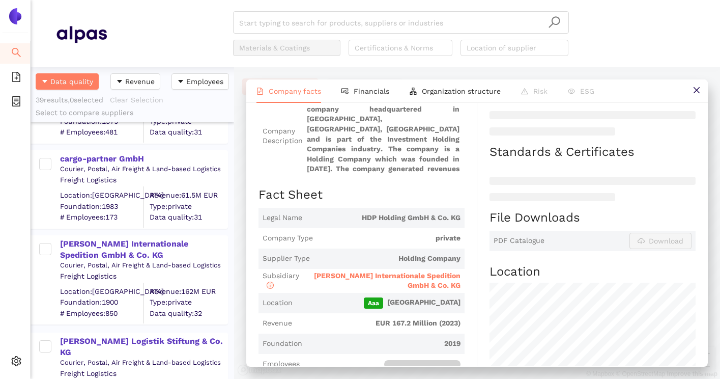
scroll to position [164, 0]
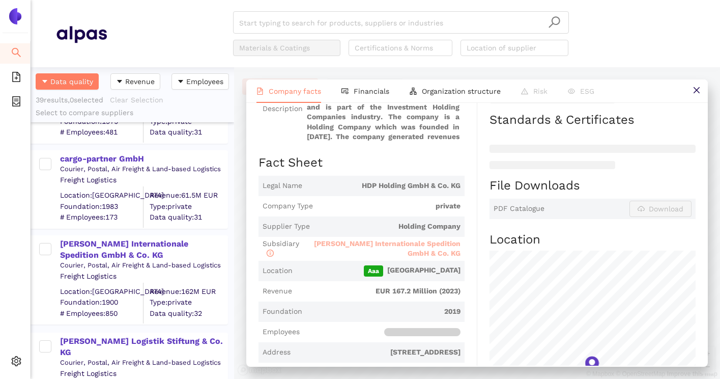
click at [436, 245] on span "[PERSON_NAME] Internationale Spedition GmbH & Co. KG" at bounding box center [387, 248] width 147 height 18
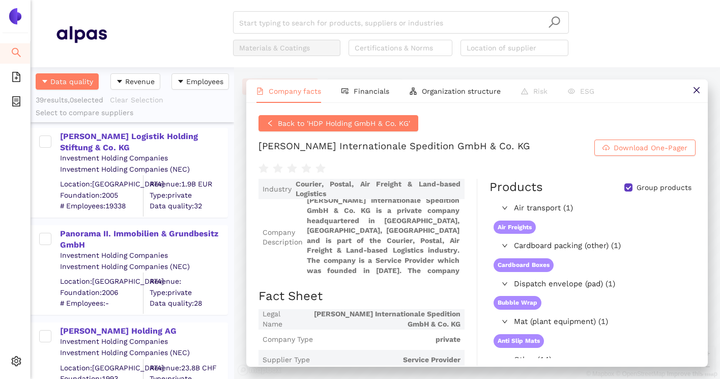
scroll to position [3120, 0]
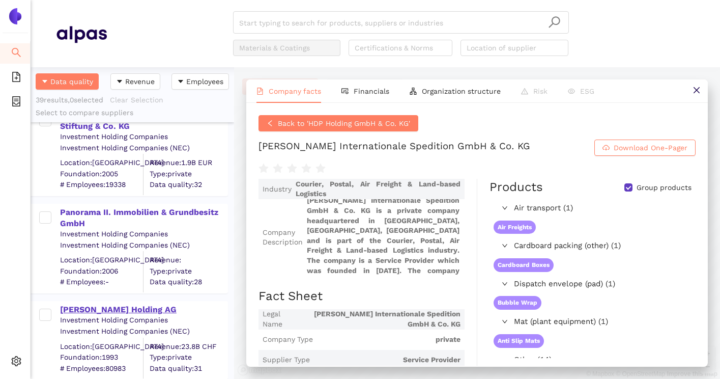
click at [110, 312] on div "[PERSON_NAME] Holding AG" at bounding box center [143, 309] width 167 height 11
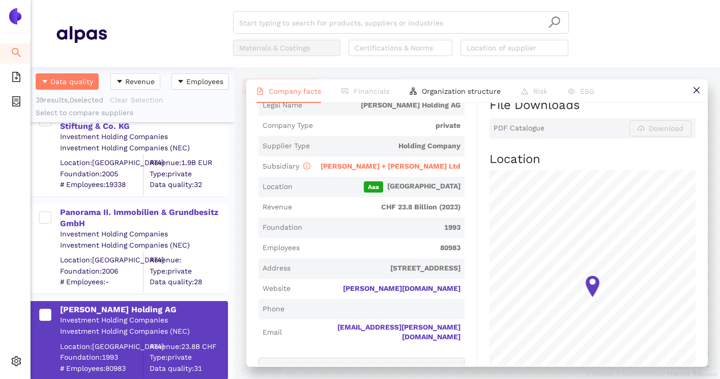
scroll to position [206, 0]
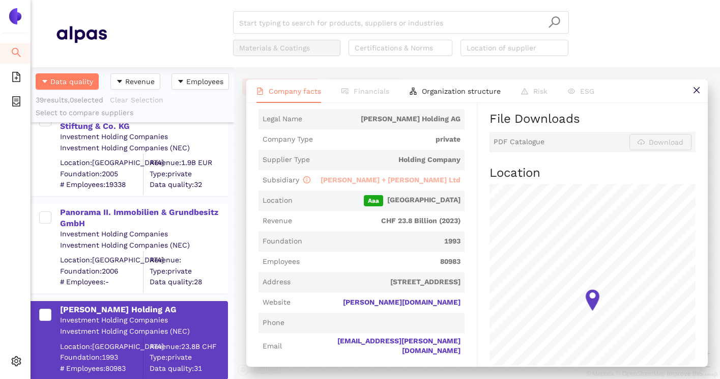
click at [434, 184] on span "[PERSON_NAME] + [PERSON_NAME] Ltd" at bounding box center [391, 180] width 140 height 8
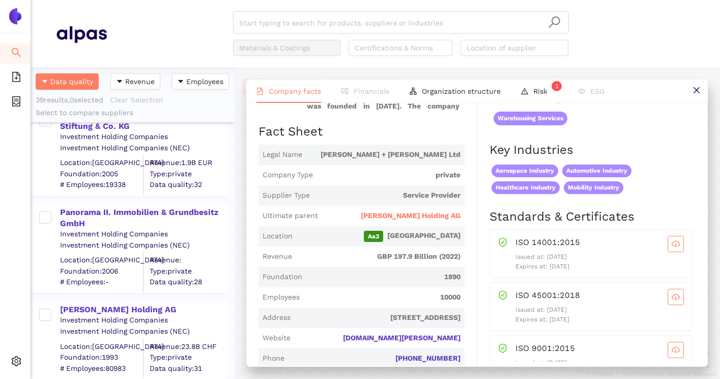
scroll to position [199, 0]
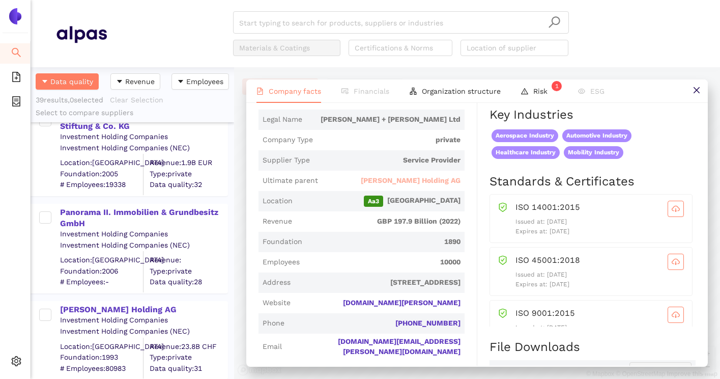
click at [440, 178] on span "[PERSON_NAME] Holding AG" at bounding box center [411, 181] width 100 height 10
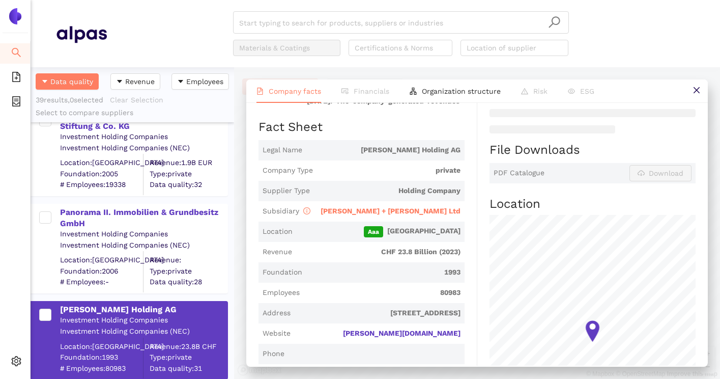
scroll to position [0, 0]
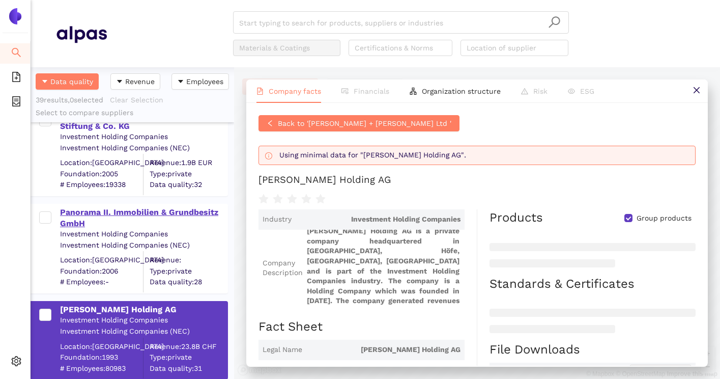
click at [115, 213] on div "Panorama II. Immobilien & Grundbesitz GmbH" at bounding box center [143, 218] width 167 height 23
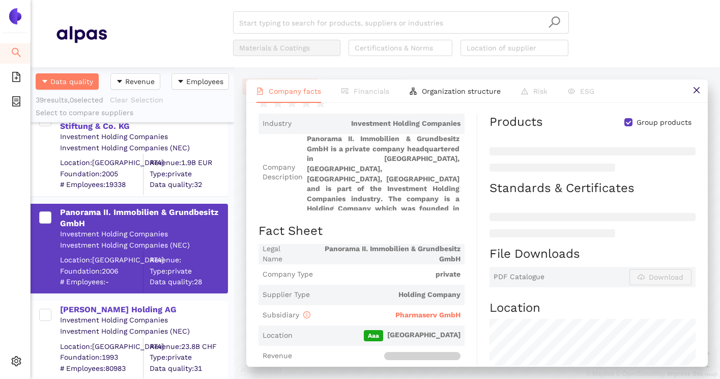
scroll to position [79, 0]
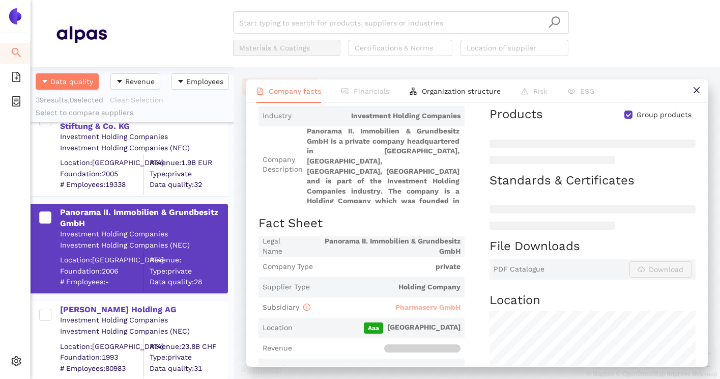
click at [438, 303] on span "Pharmaserv GmbH" at bounding box center [427, 307] width 65 height 8
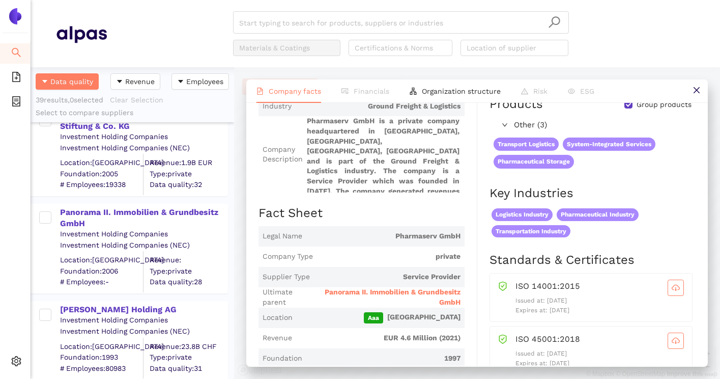
scroll to position [86, 0]
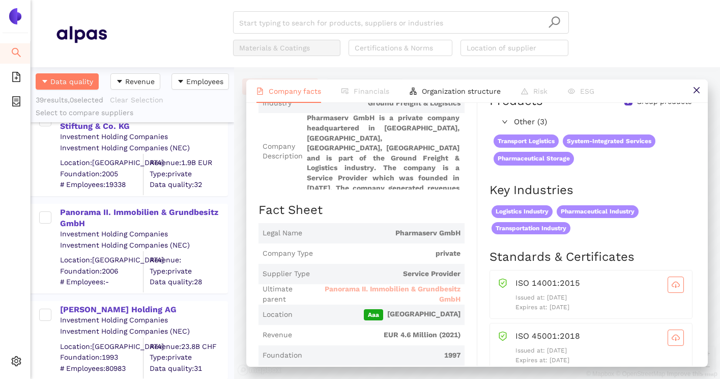
click at [437, 288] on span "Panorama II. Immobilien & Grundbesitz GmbH" at bounding box center [389, 294] width 144 height 20
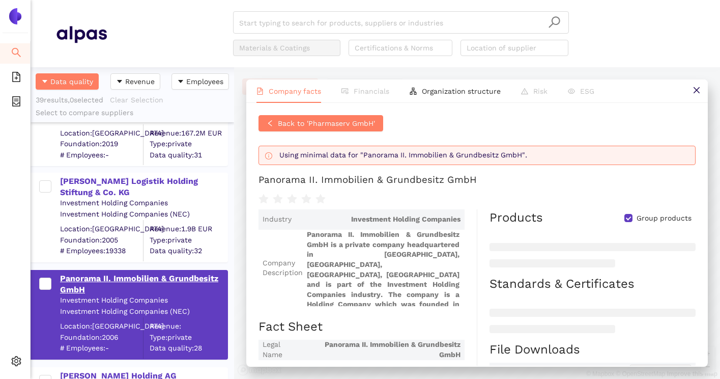
scroll to position [3049, 0]
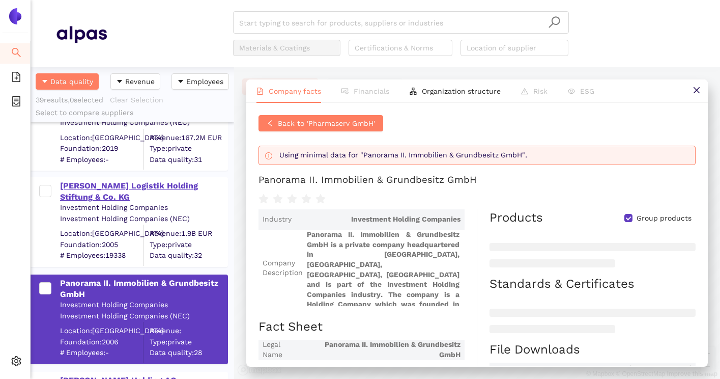
click at [166, 188] on div "[PERSON_NAME] Logistik Holding Stiftung & Co. KG" at bounding box center [143, 191] width 167 height 23
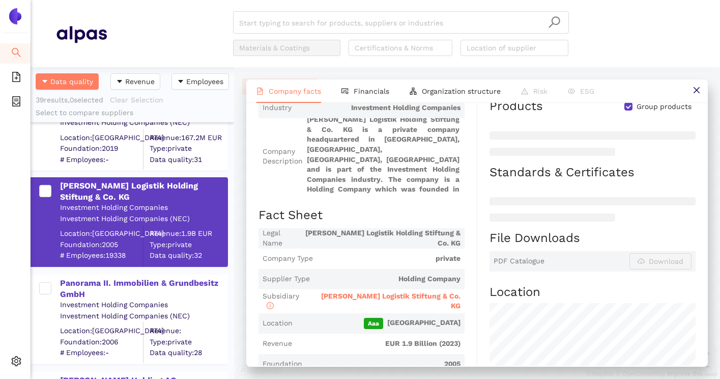
scroll to position [103, 0]
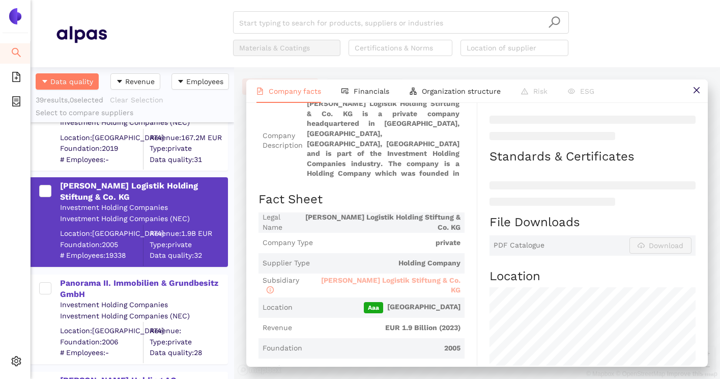
click at [414, 283] on span "[PERSON_NAME] Logistik Stiftung & Co. KG" at bounding box center [390, 285] width 139 height 18
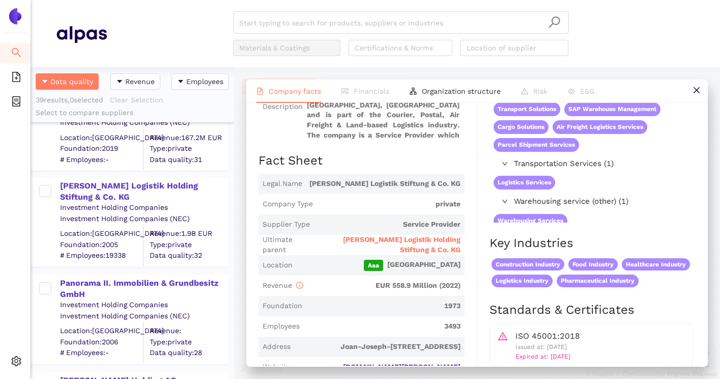
scroll to position [167, 0]
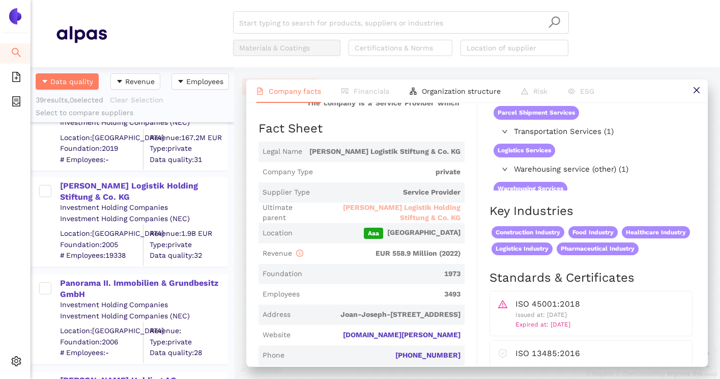
click at [426, 212] on span "[PERSON_NAME] Logistik Holding Stiftung & Co. KG" at bounding box center [386, 213] width 148 height 20
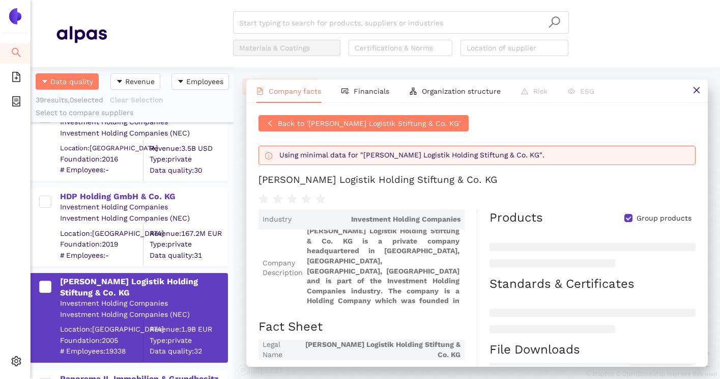
scroll to position [2933, 0]
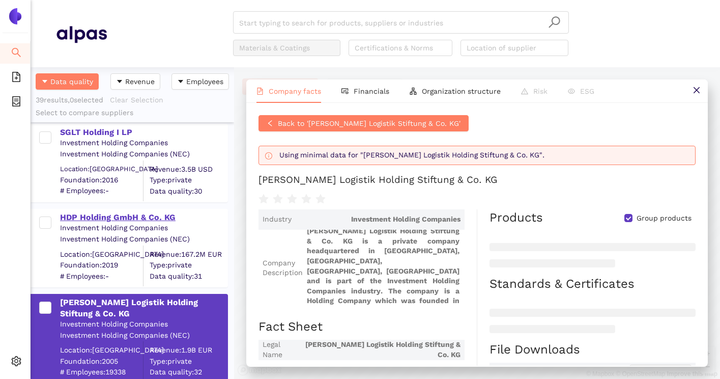
click at [138, 215] on div "HDP Holding GmbH & Co. KG" at bounding box center [143, 217] width 167 height 11
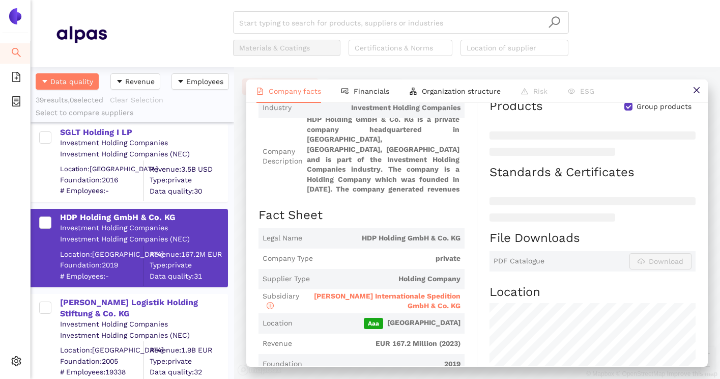
scroll to position [95, 0]
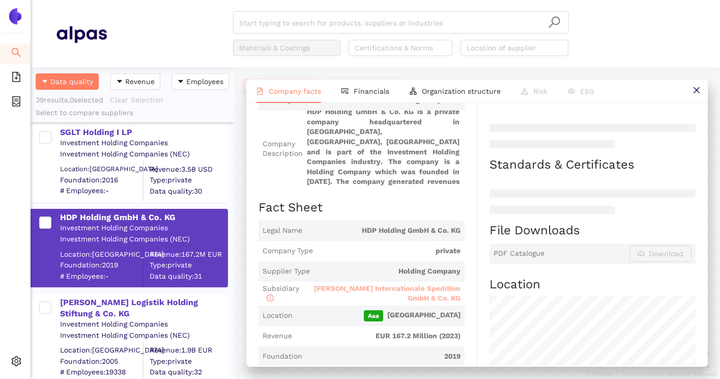
click at [403, 292] on span "[PERSON_NAME] Internationale Spedition GmbH & Co. KG" at bounding box center [387, 293] width 147 height 18
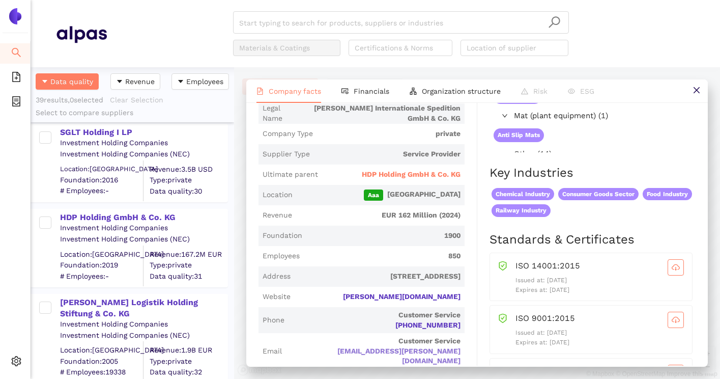
scroll to position [202, 0]
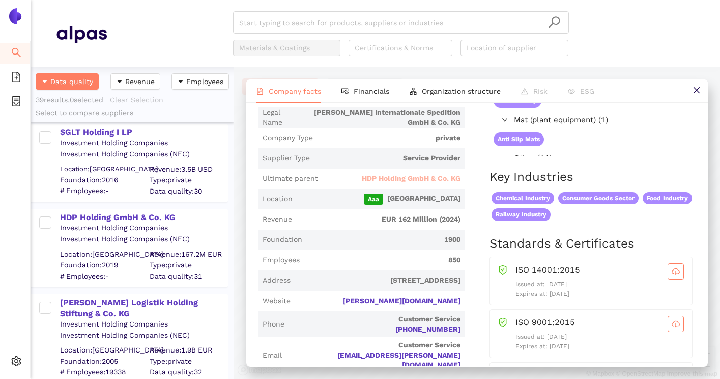
click at [399, 181] on span "HDP Holding GmbH & Co. KG" at bounding box center [411, 179] width 99 height 10
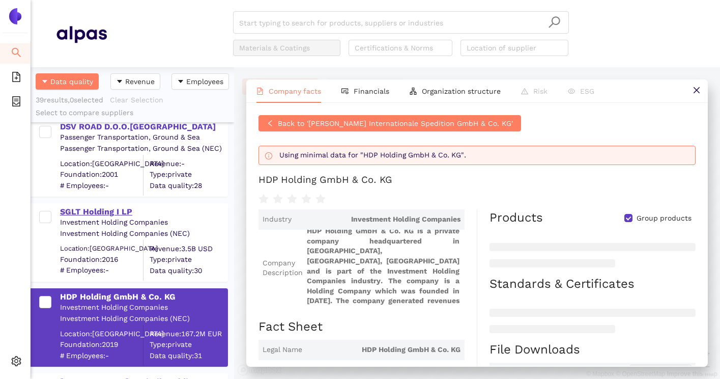
scroll to position [2853, 0]
click at [114, 209] on div "SGLT Holding I LP" at bounding box center [143, 212] width 167 height 11
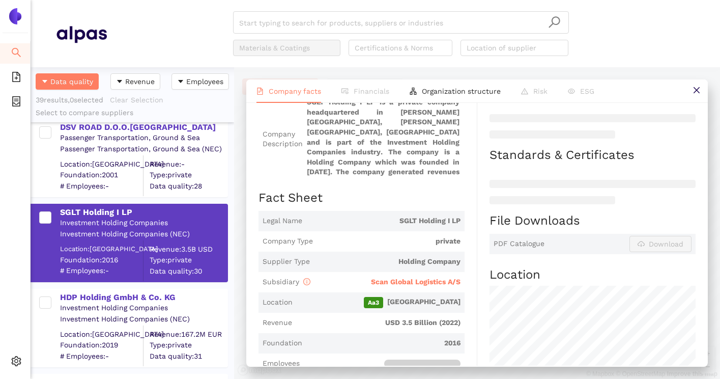
scroll to position [120, 0]
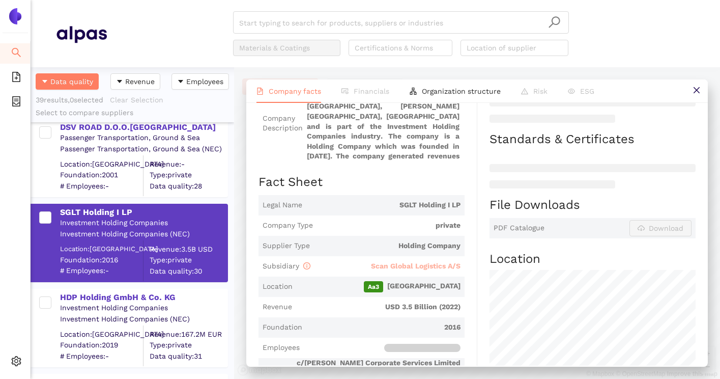
click at [420, 266] on span "Scan Global Logistics A/S" at bounding box center [416, 266] width 90 height 8
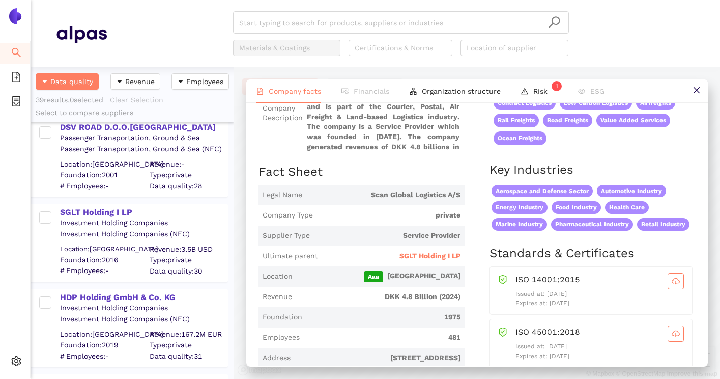
scroll to position [127, 0]
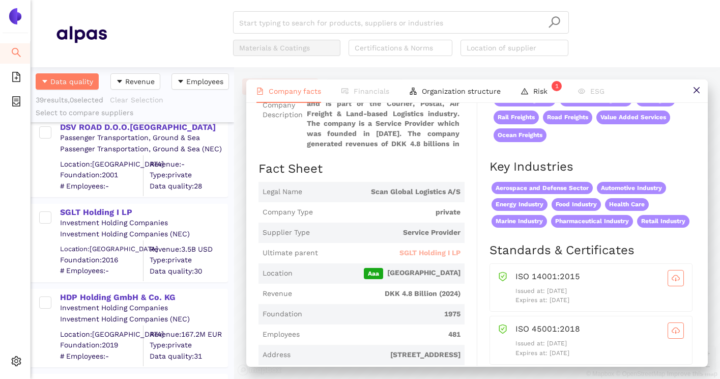
click at [427, 254] on span "SGLT Holding I LP" at bounding box center [429, 253] width 61 height 10
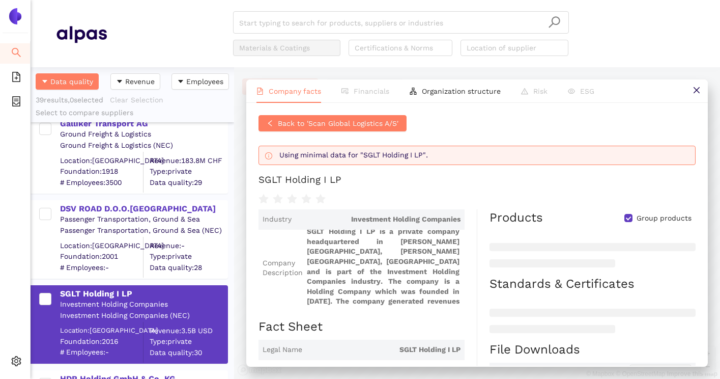
scroll to position [2752, 0]
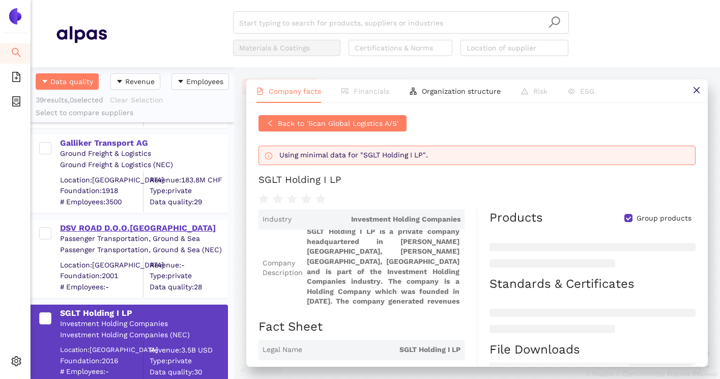
click at [126, 223] on div "DSV ROAD D.O.O.[GEOGRAPHIC_DATA]" at bounding box center [143, 227] width 167 height 11
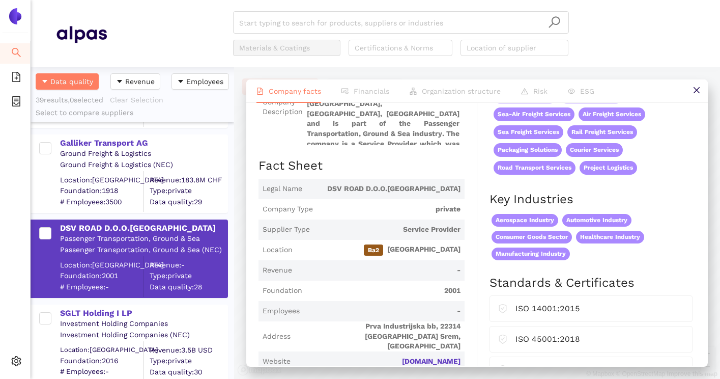
scroll to position [108, 0]
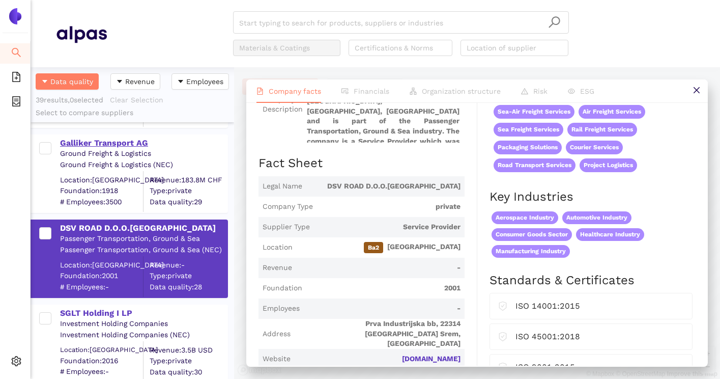
click at [125, 142] on div "Galliker Transport AG" at bounding box center [143, 142] width 167 height 11
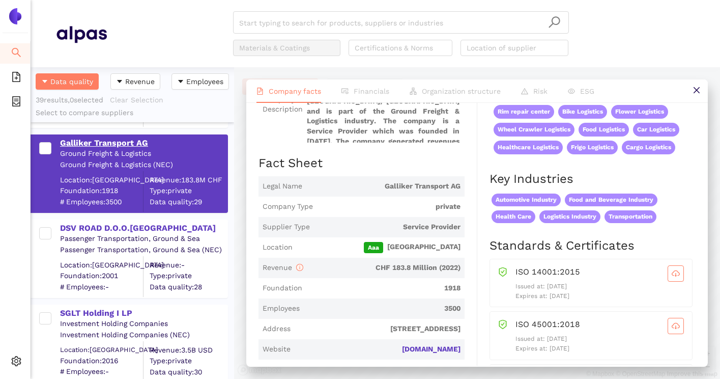
scroll to position [0, 0]
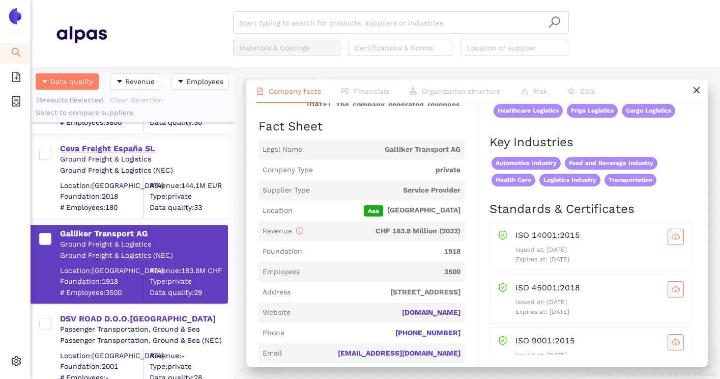
click at [145, 151] on div "Ceva Freight España SL" at bounding box center [143, 148] width 167 height 11
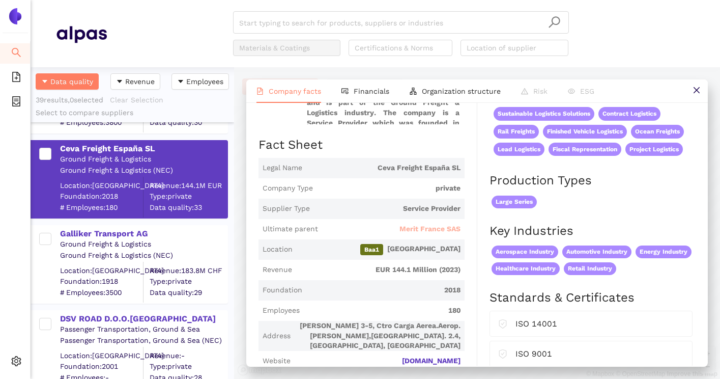
click at [427, 225] on span "Merit France SAS" at bounding box center [429, 229] width 61 height 10
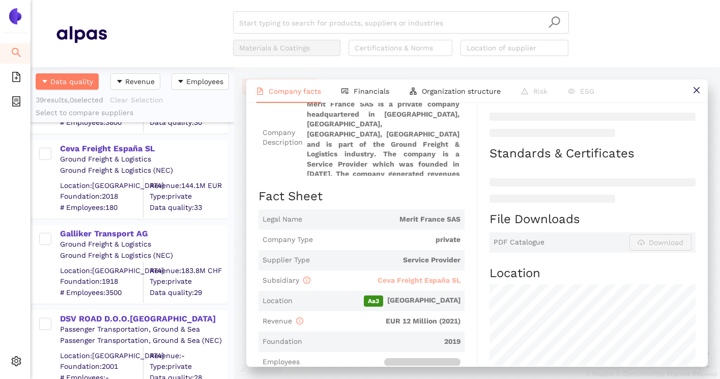
click at [440, 282] on span "Ceva Freight España SL" at bounding box center [419, 280] width 83 height 8
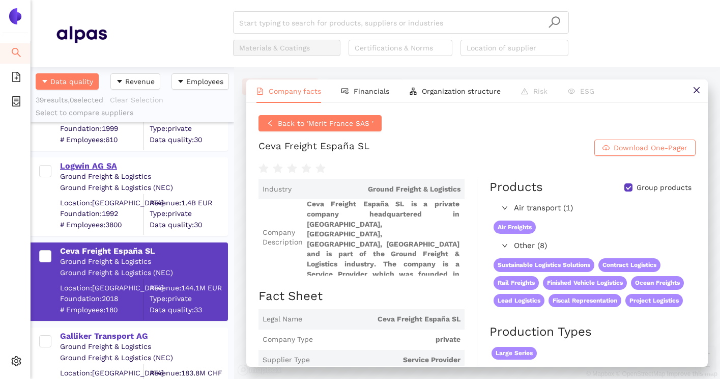
click at [107, 167] on div "Logwin AG SA" at bounding box center [143, 165] width 167 height 11
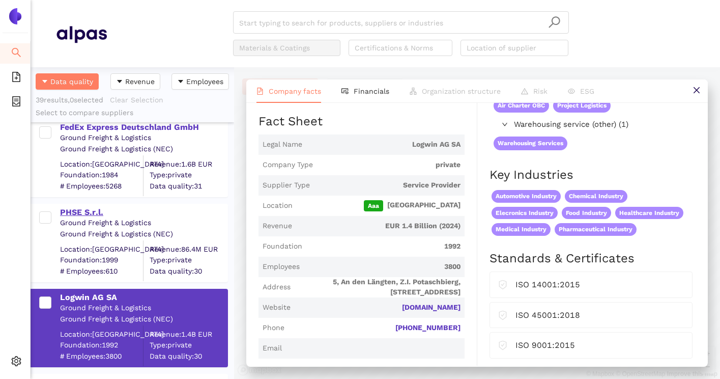
click at [79, 207] on div "PHSE S.r.l." at bounding box center [143, 212] width 167 height 11
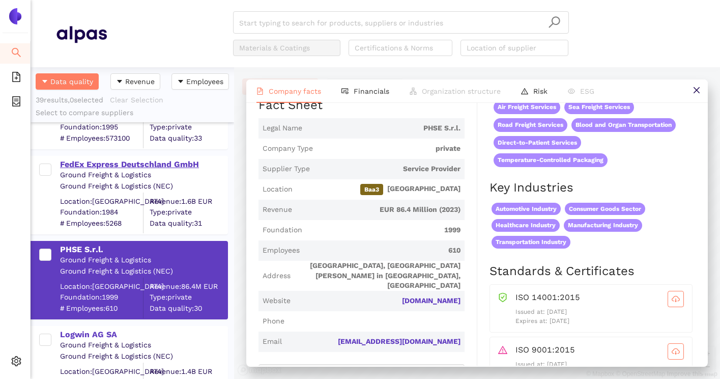
click at [152, 165] on div "FedEx Express Deutschland GmbH" at bounding box center [143, 164] width 167 height 11
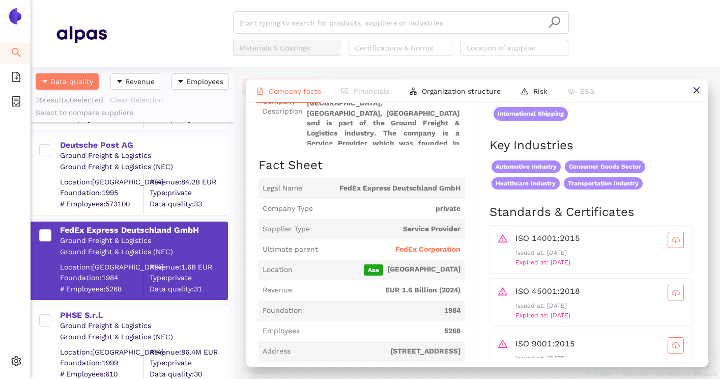
scroll to position [2317, 0]
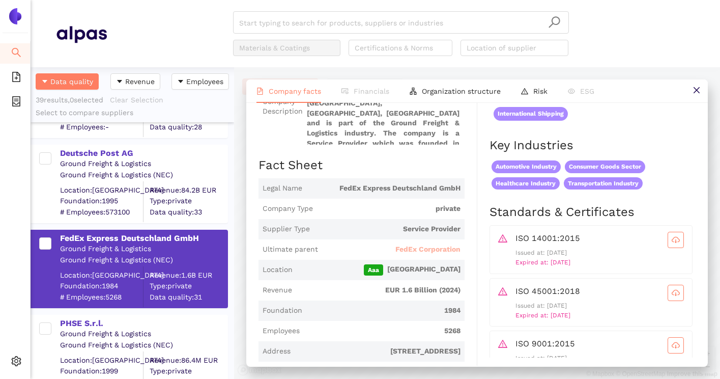
click at [437, 251] on span "FedEx Corporation" at bounding box center [427, 249] width 65 height 10
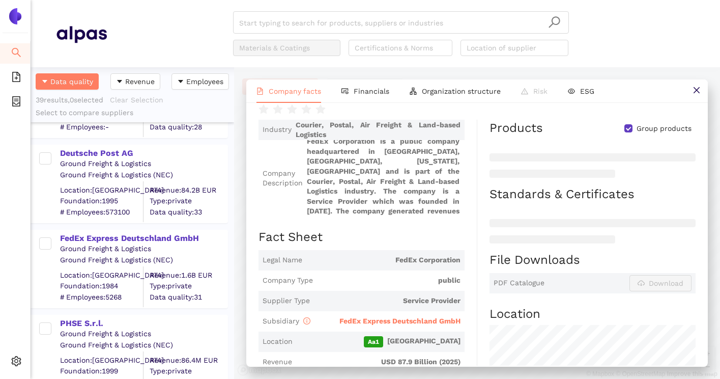
scroll to position [103, 0]
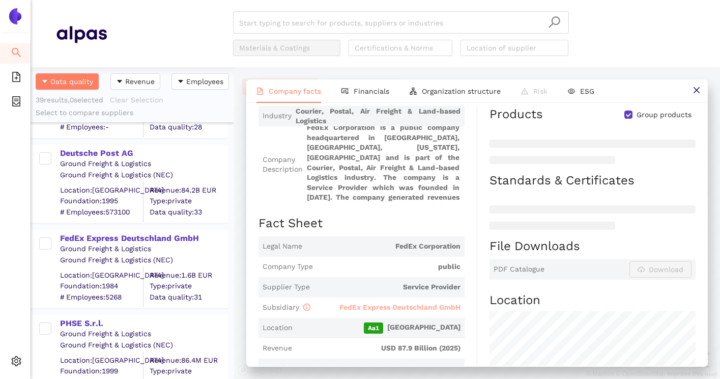
click at [421, 304] on span "FedEx Express Deutschland GmbH" at bounding box center [399, 307] width 121 height 8
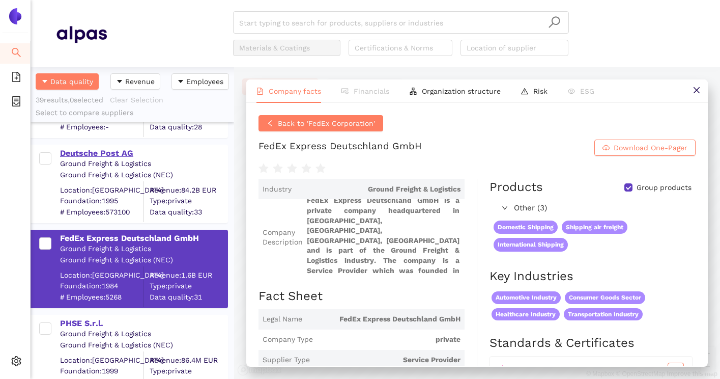
click at [121, 154] on div "Deutsche Post AG" at bounding box center [143, 153] width 167 height 11
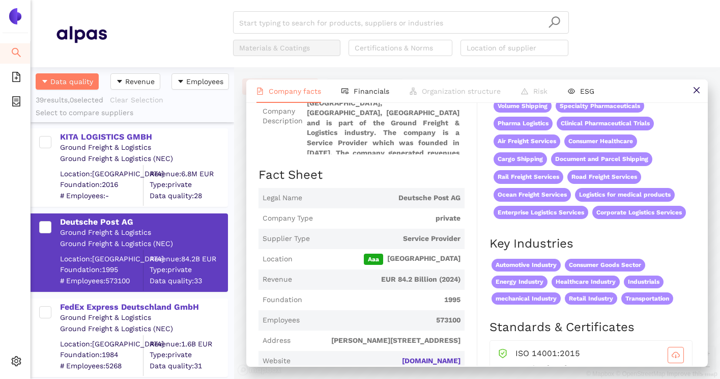
scroll to position [2240, 0]
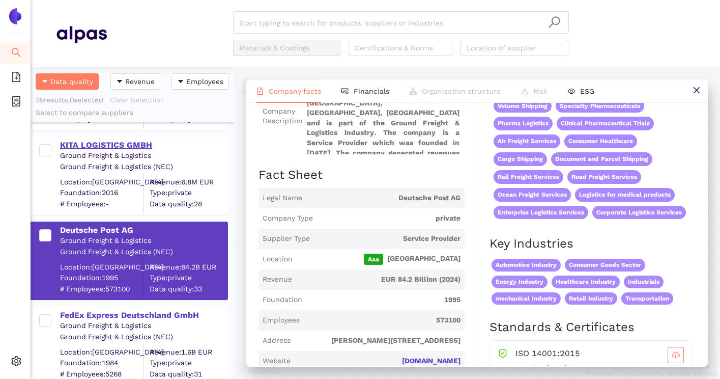
click at [120, 144] on div "KITA LOGISTICS GMBH" at bounding box center [143, 144] width 167 height 11
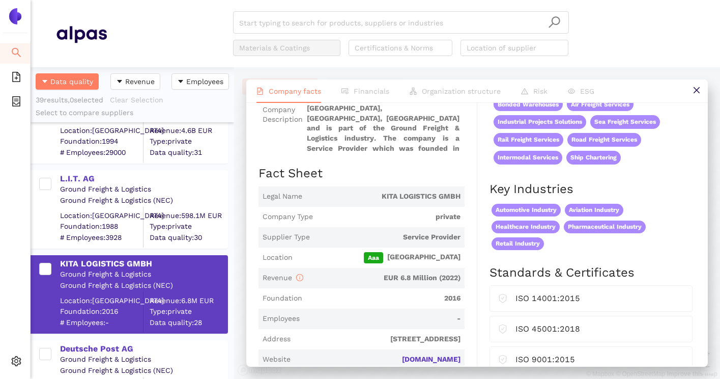
scroll to position [2108, 0]
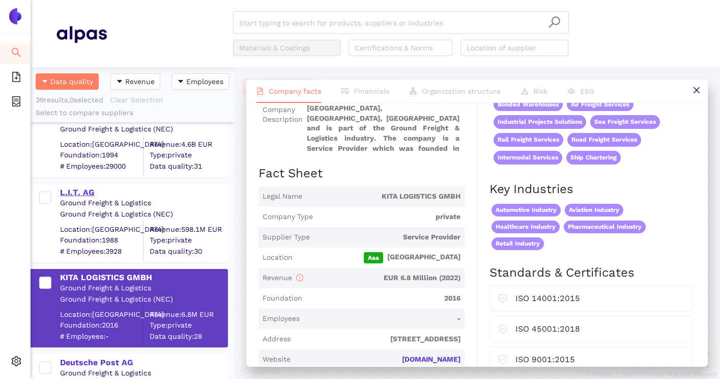
click at [73, 195] on div "L.I.T. AG" at bounding box center [143, 192] width 167 height 11
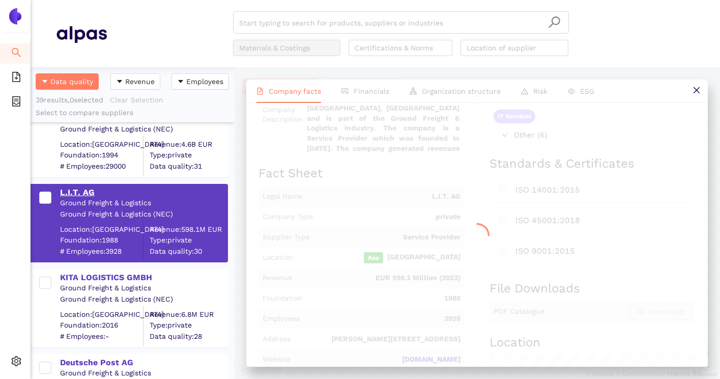
scroll to position [0, 0]
